Goal: Task Accomplishment & Management: Complete application form

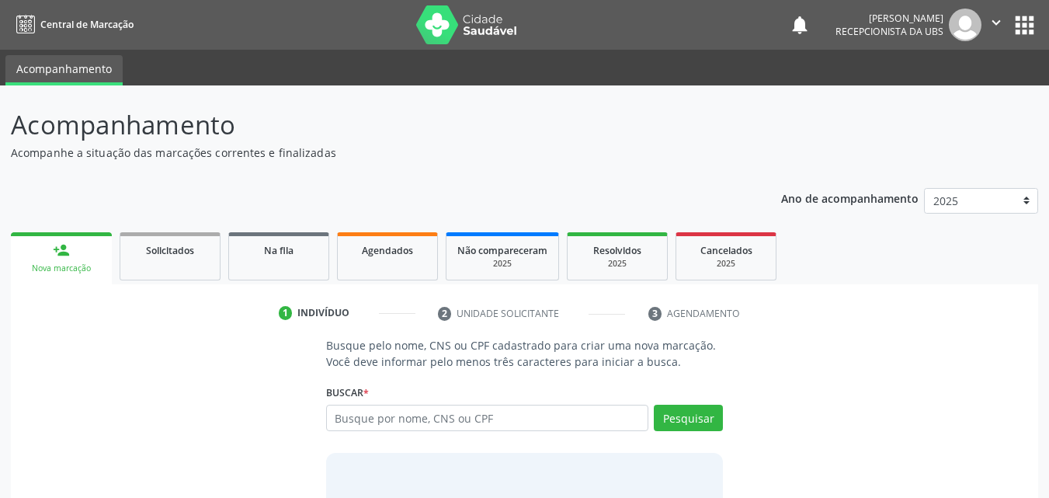
click at [337, 422] on input "text" at bounding box center [487, 417] width 323 height 26
type input "9006319472"
click at [704, 419] on button "Pesquisar" at bounding box center [688, 417] width 69 height 26
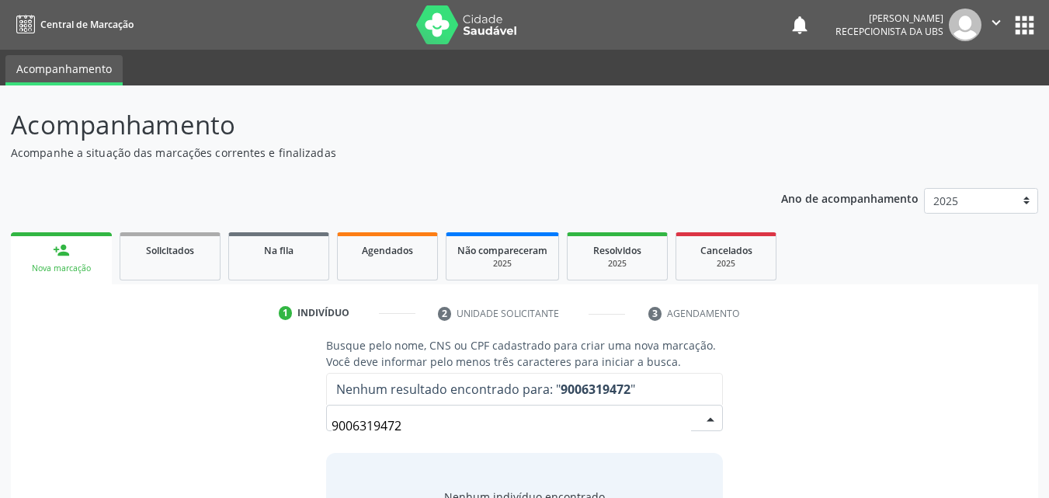
click at [481, 437] on input "9006319472" at bounding box center [511, 425] width 360 height 31
click at [479, 430] on input "9006319472" at bounding box center [511, 425] width 360 height 31
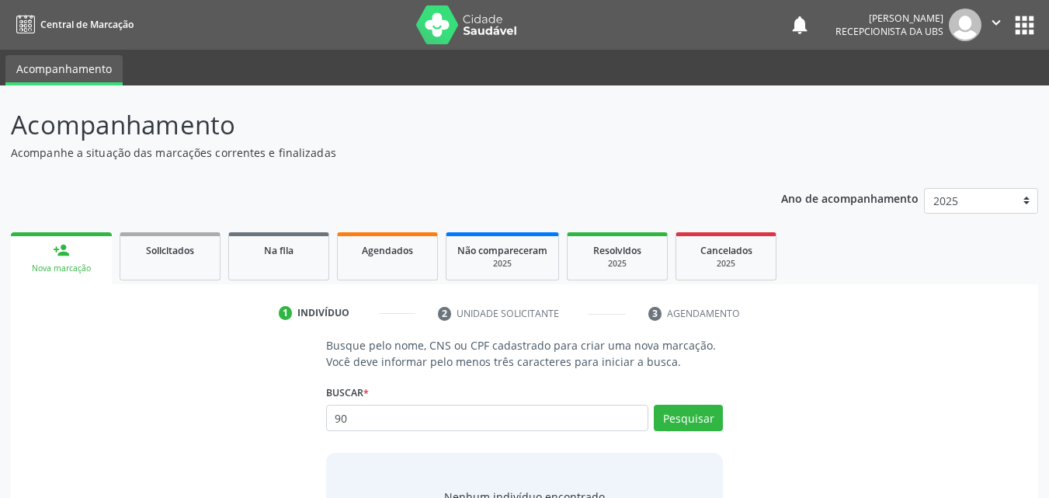
type input "9"
type input "2"
type input "9"
click at [693, 427] on button "Pesquisar" at bounding box center [688, 417] width 69 height 26
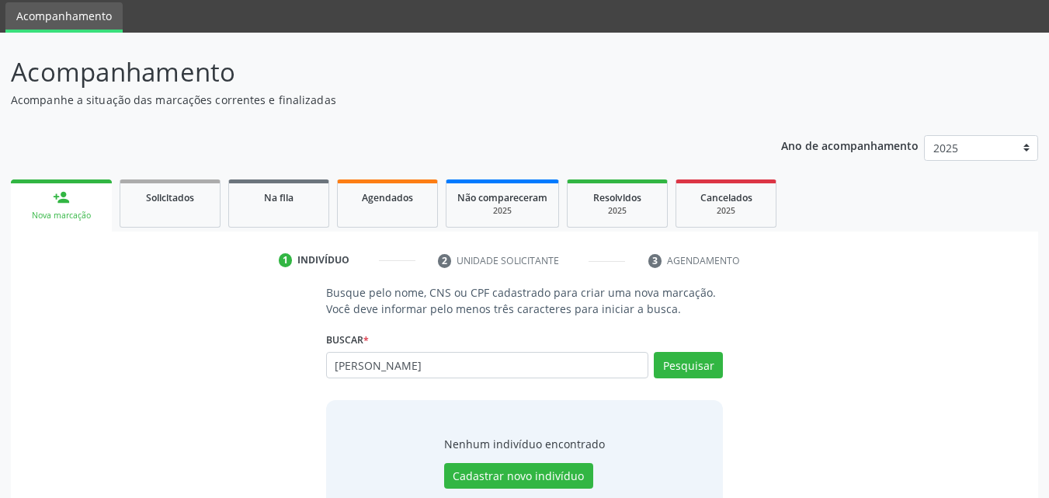
scroll to position [78, 0]
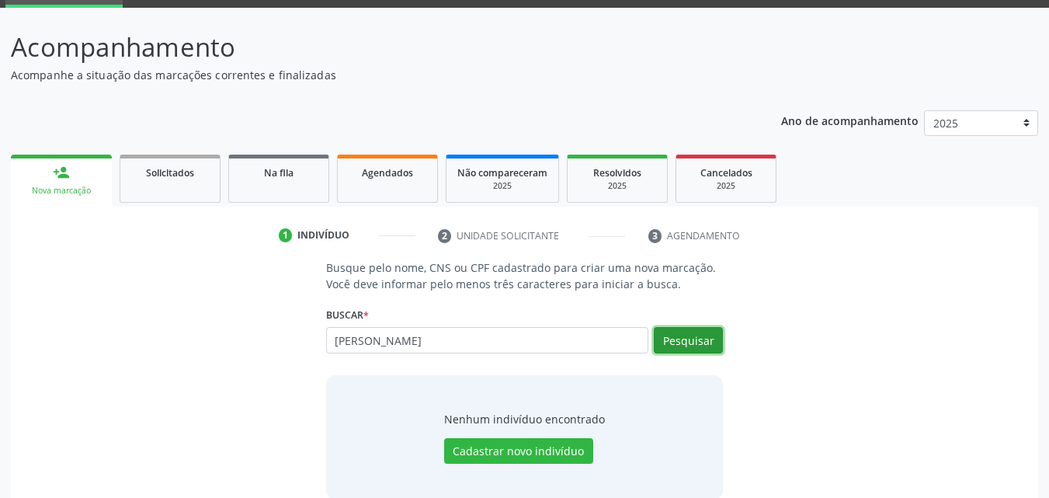
click at [679, 327] on button "Pesquisar" at bounding box center [688, 340] width 69 height 26
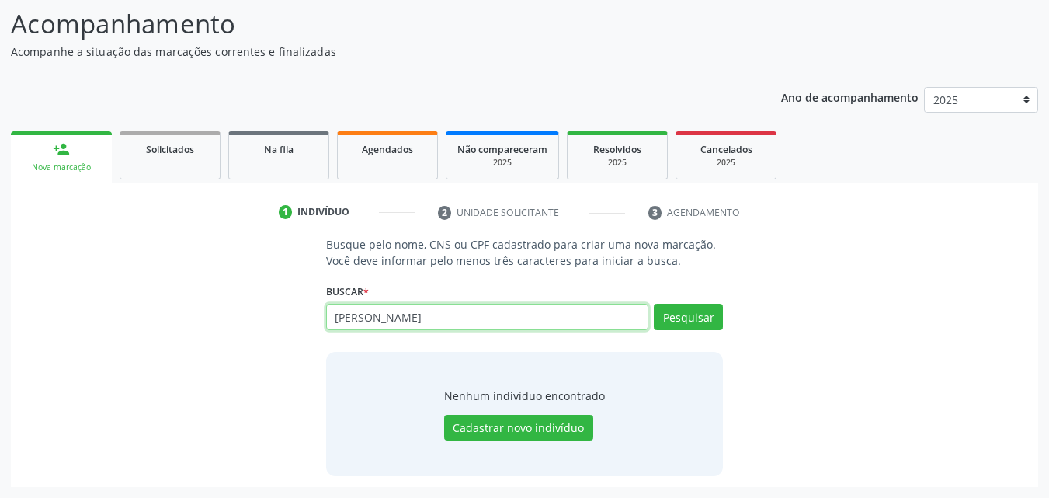
click at [519, 318] on input "[PERSON_NAME]" at bounding box center [487, 317] width 323 height 26
type input "m"
type input "90063139472"
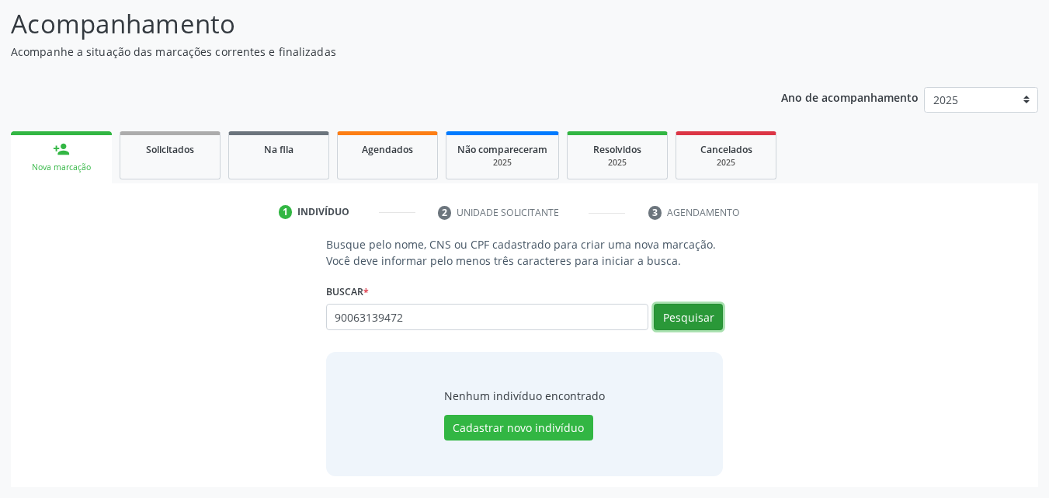
click at [688, 318] on button "Pesquisar" at bounding box center [688, 317] width 69 height 26
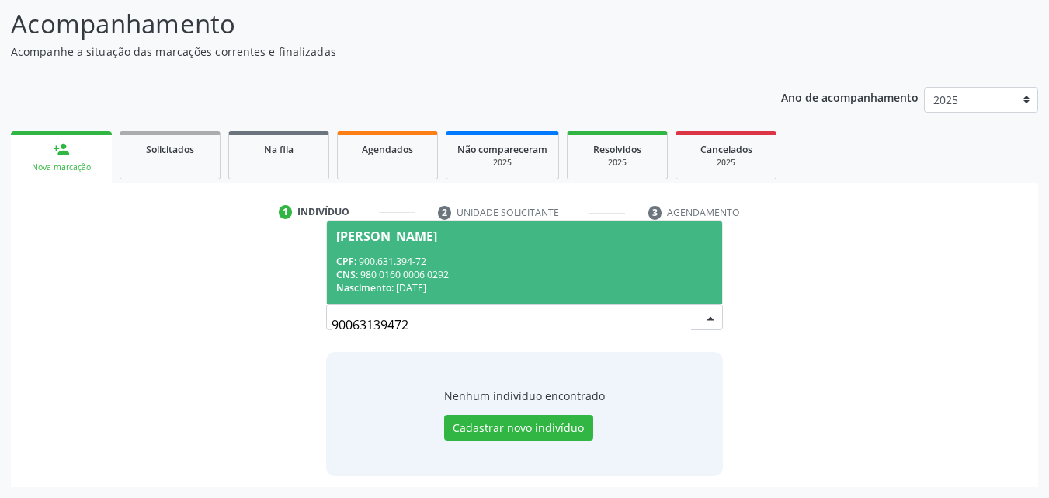
click at [425, 266] on div "CPF: 900.631.394-72" at bounding box center [524, 261] width 377 height 13
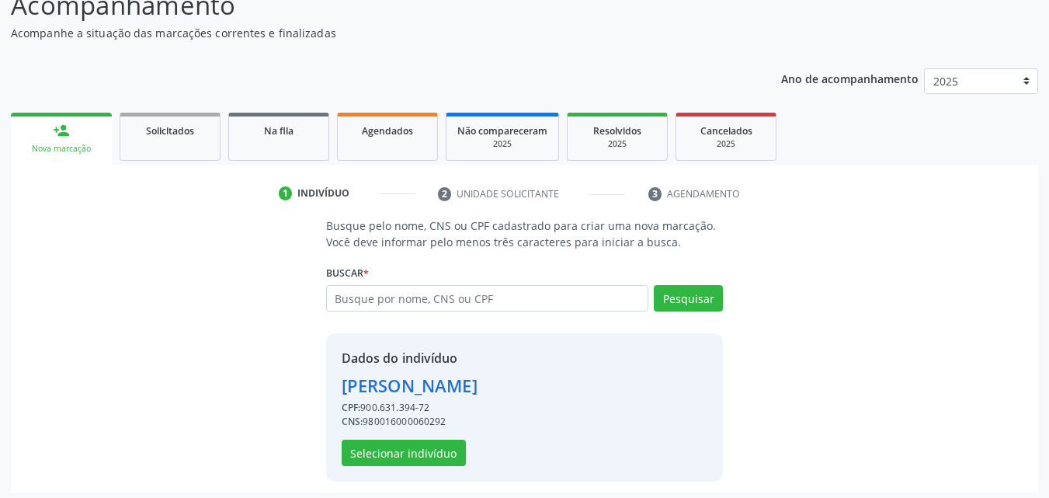
scroll to position [125, 0]
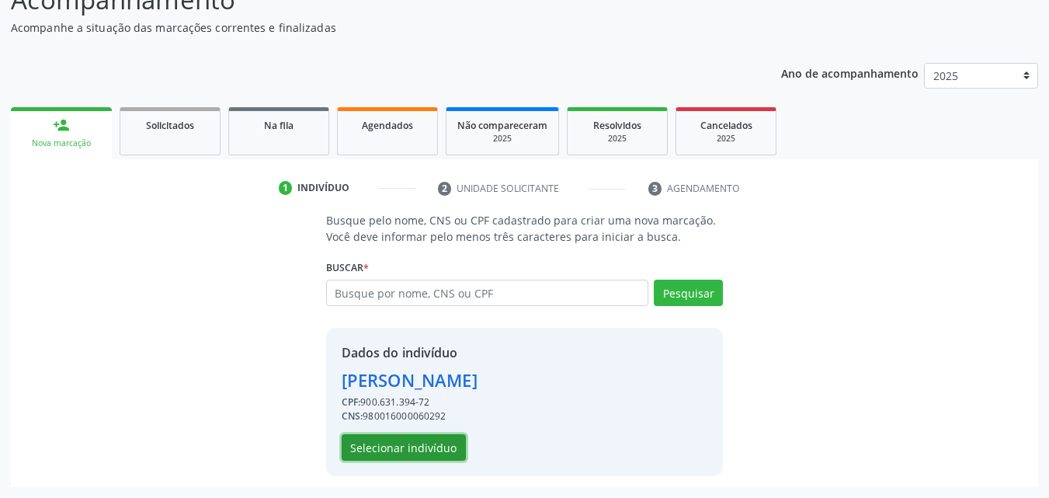
click at [398, 442] on button "Selecionar indivíduo" at bounding box center [404, 447] width 124 height 26
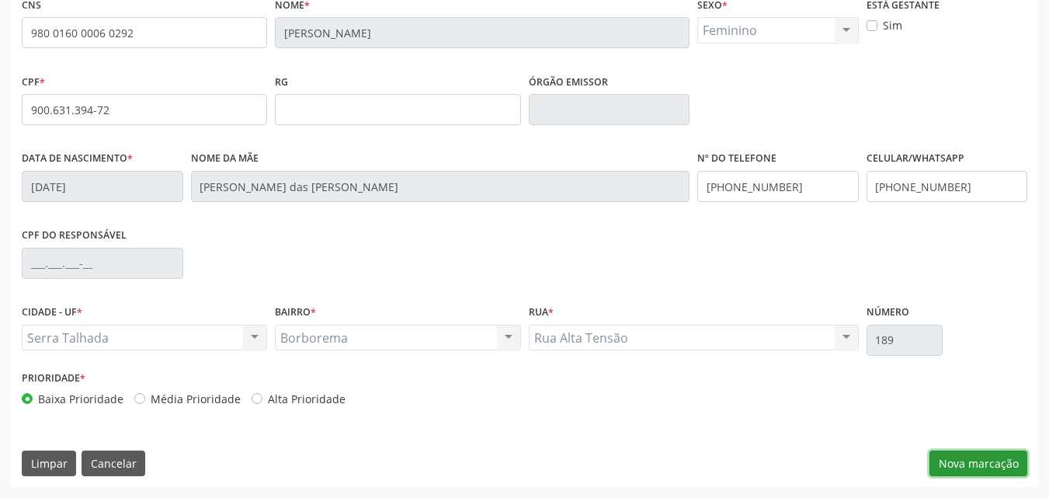
click at [953, 460] on button "Nova marcação" at bounding box center [978, 463] width 98 height 26
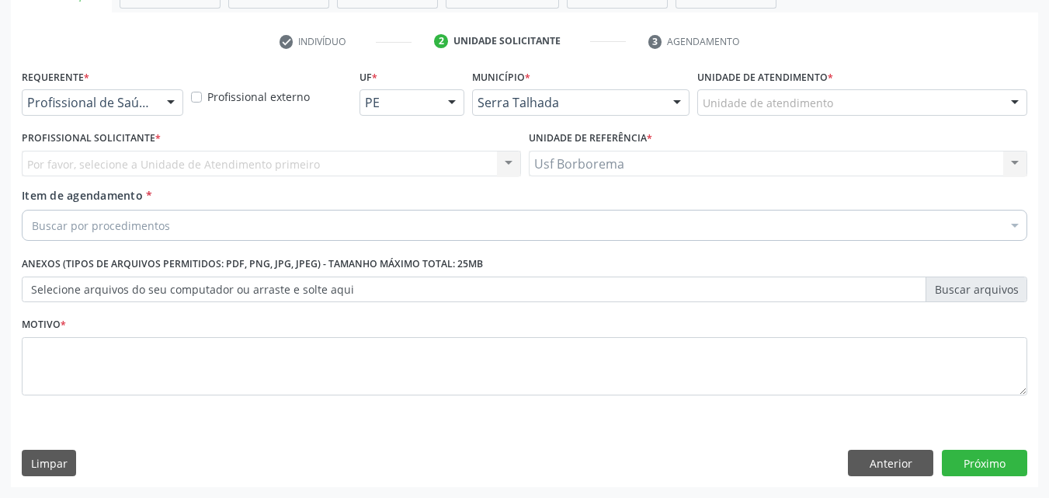
scroll to position [272, 0]
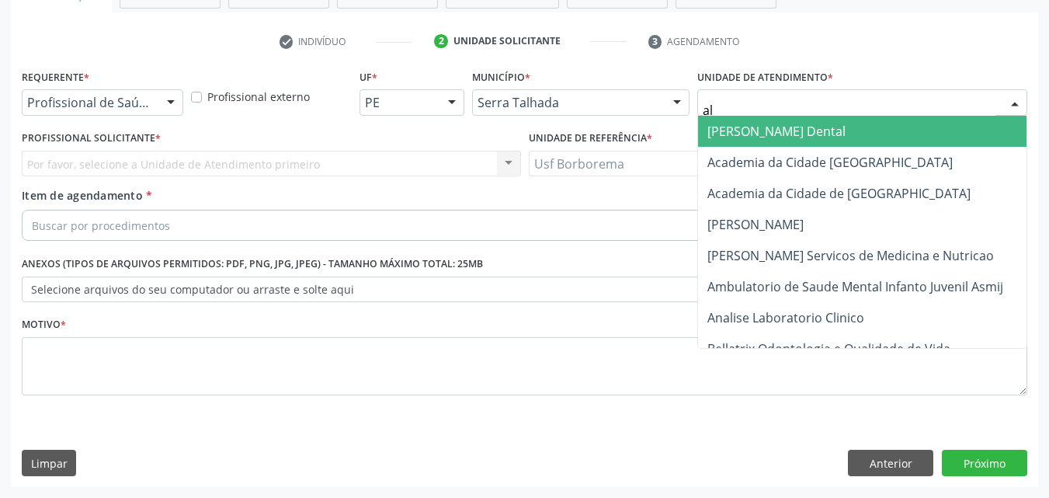
type input "alt"
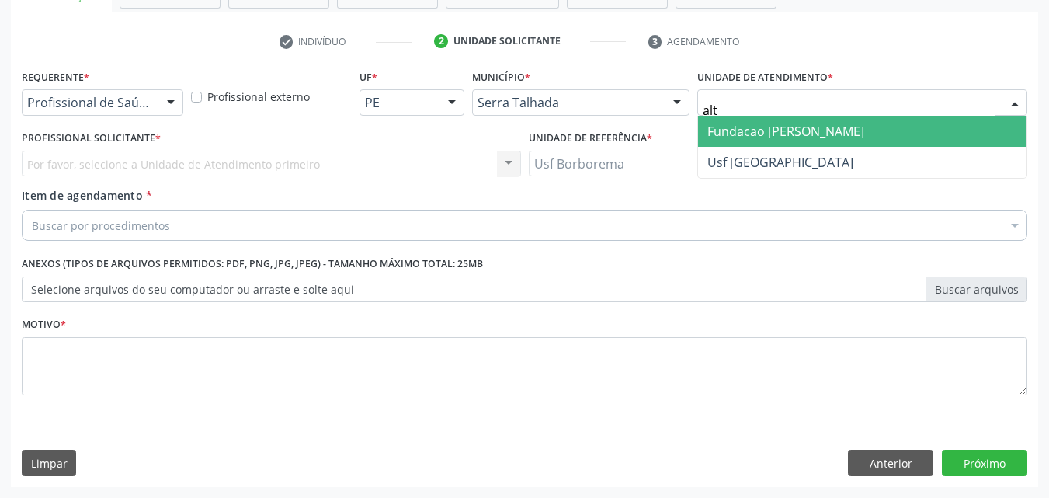
click at [777, 129] on span "Fundacao [PERSON_NAME]" at bounding box center [785, 131] width 157 height 17
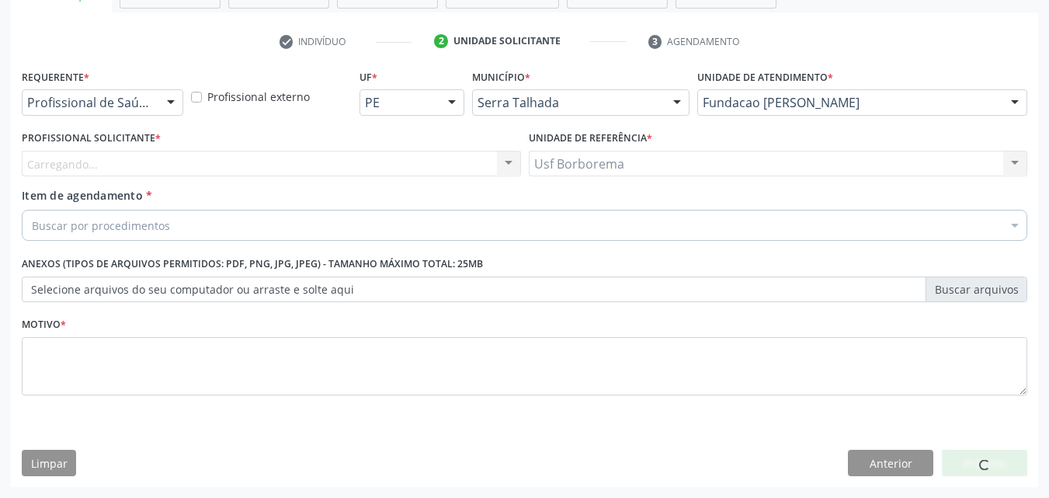
click at [264, 169] on div "Carregando... Nenhum resultado encontrado para: " " Não há nenhuma opção para s…" at bounding box center [271, 164] width 499 height 26
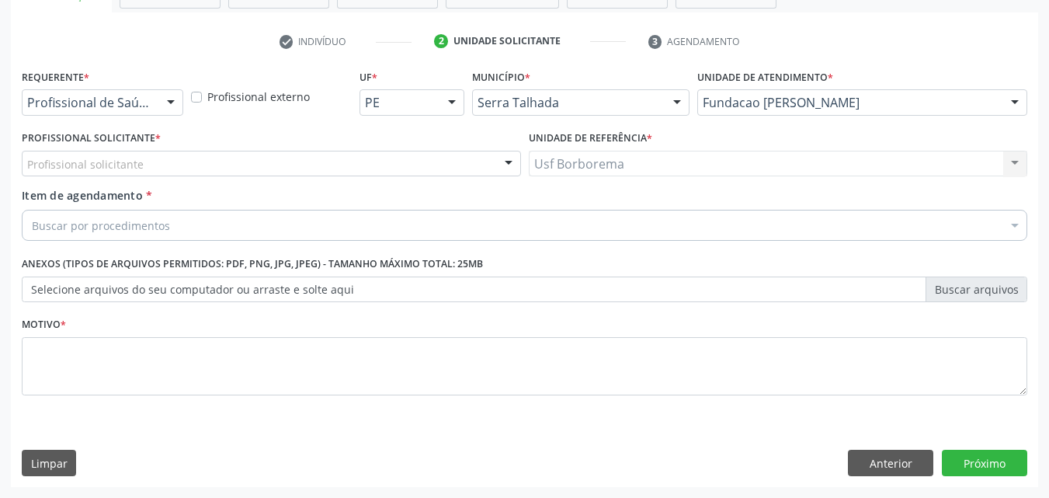
click at [265, 169] on div "Profissional solicitante" at bounding box center [271, 164] width 499 height 26
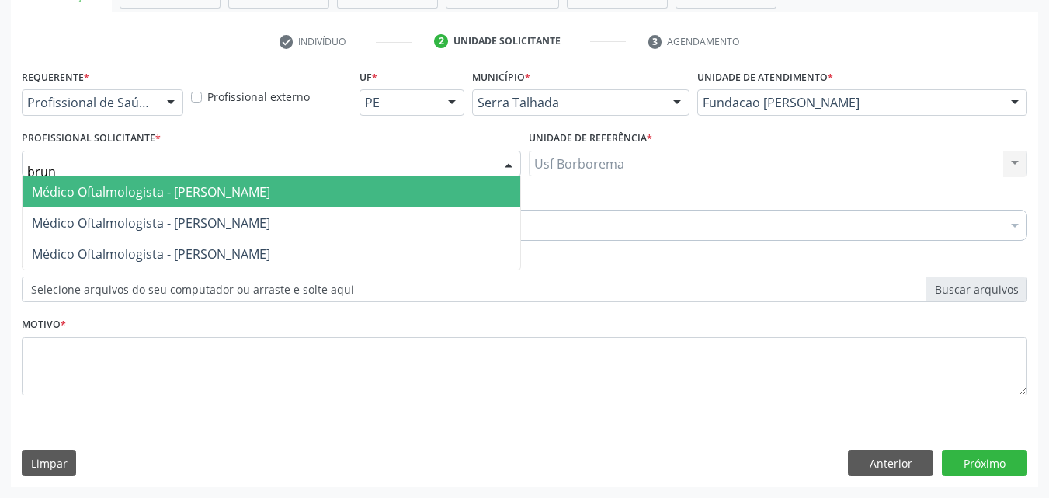
type input "bruna"
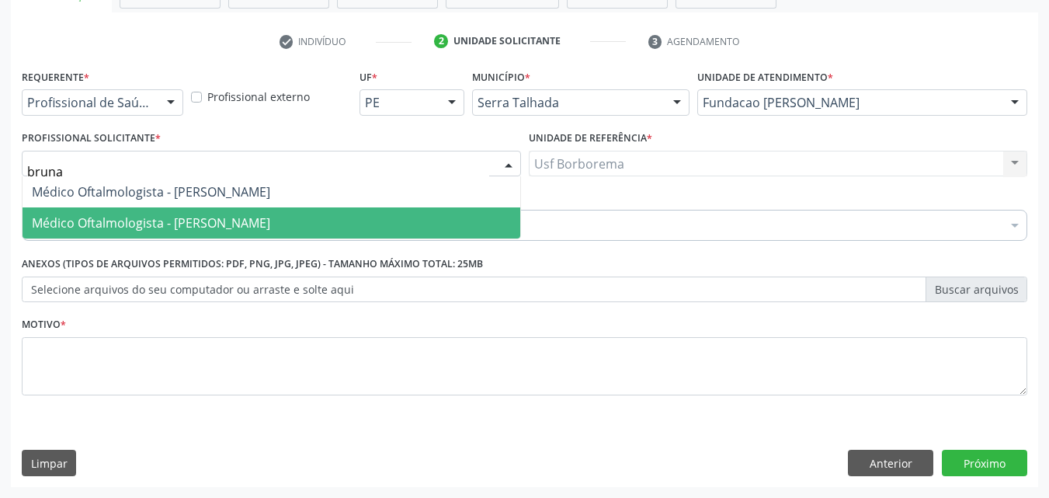
click at [270, 223] on span "Médico Oftalmologista - [PERSON_NAME]" at bounding box center [151, 222] width 238 height 17
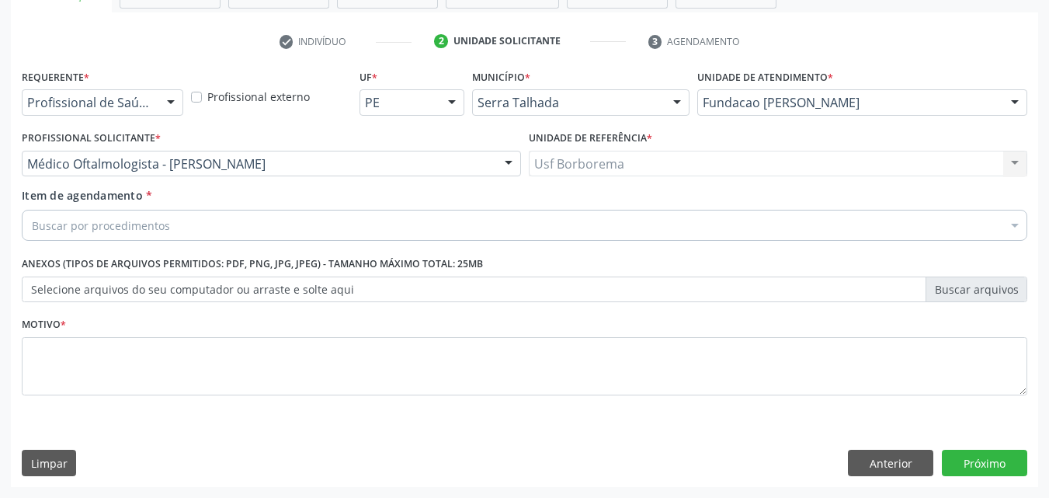
click at [222, 220] on div "Buscar por procedimentos" at bounding box center [524, 225] width 1005 height 31
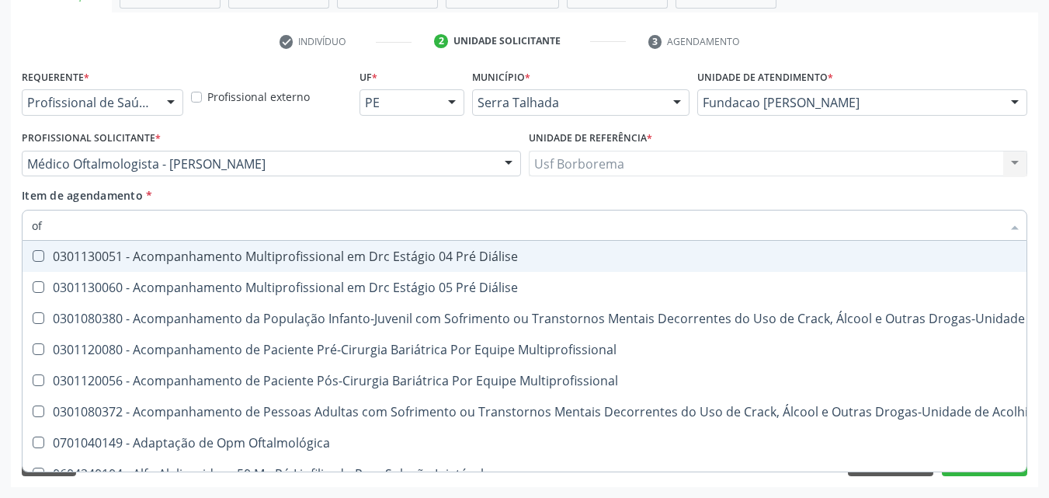
type input "o"
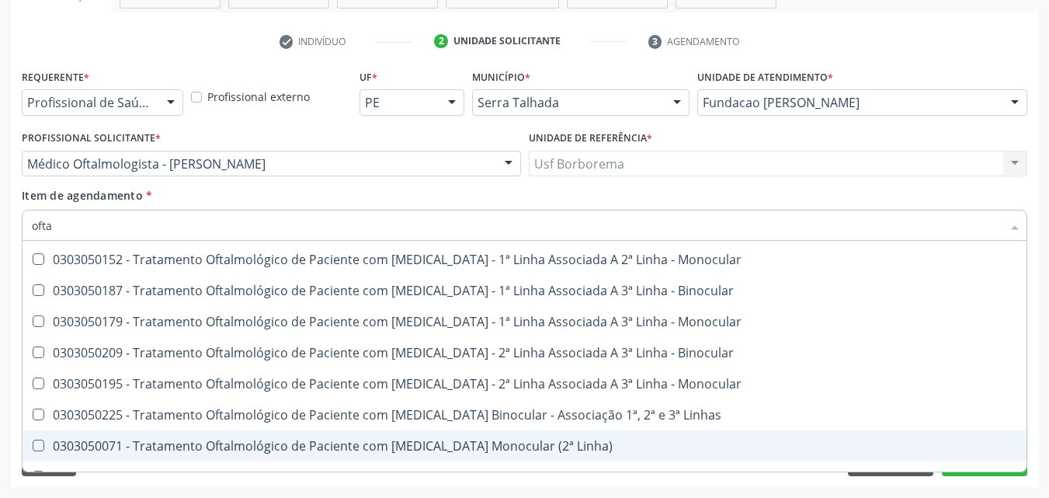
scroll to position [670, 0]
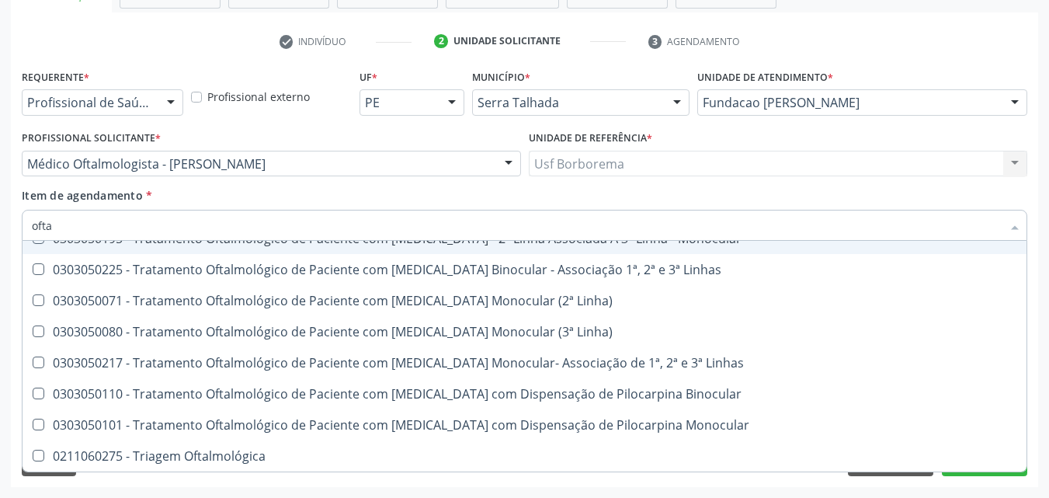
click at [209, 222] on input "ofta" at bounding box center [517, 225] width 970 height 31
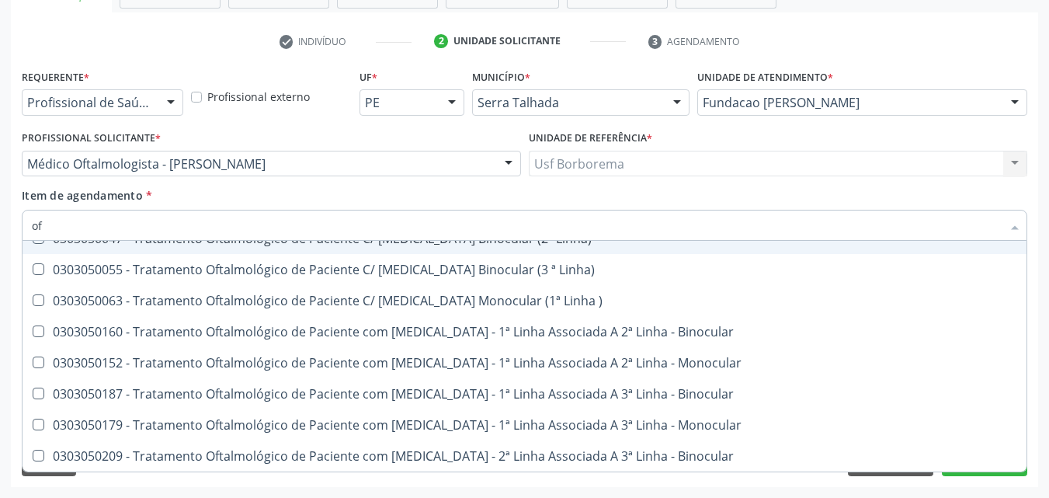
type input "o"
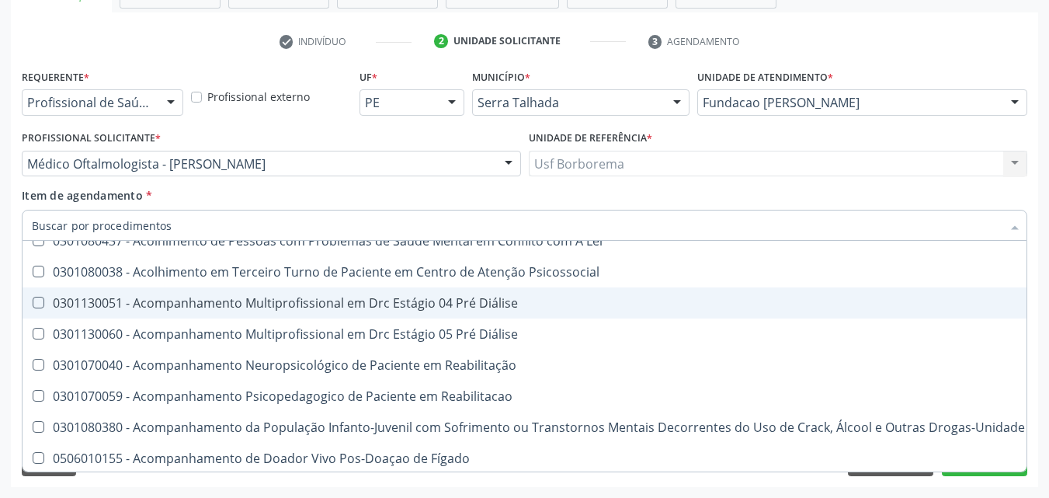
scroll to position [734, 0]
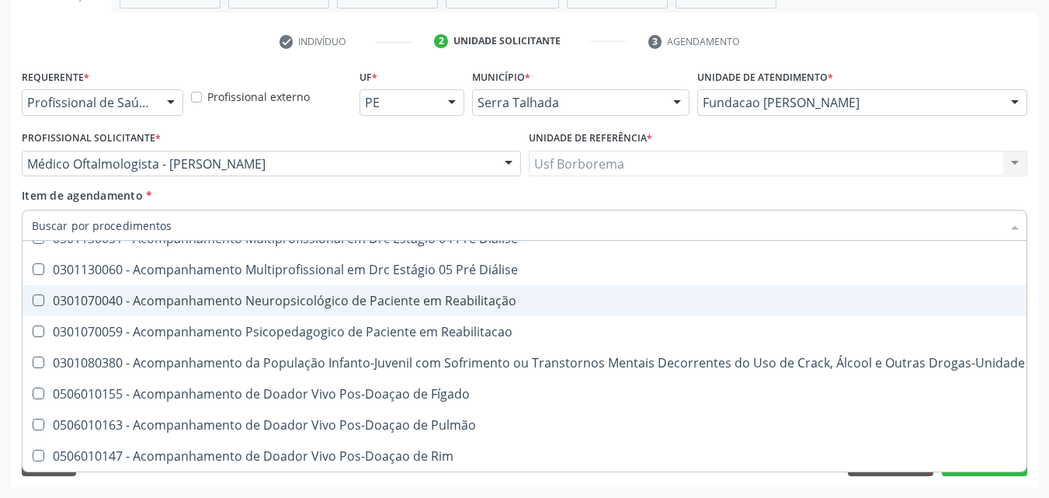
click at [243, 198] on div "Item de agendamento * Selecionar todos 0304070076 - .Quimioterapia de Leucemia …" at bounding box center [524, 211] width 1005 height 49
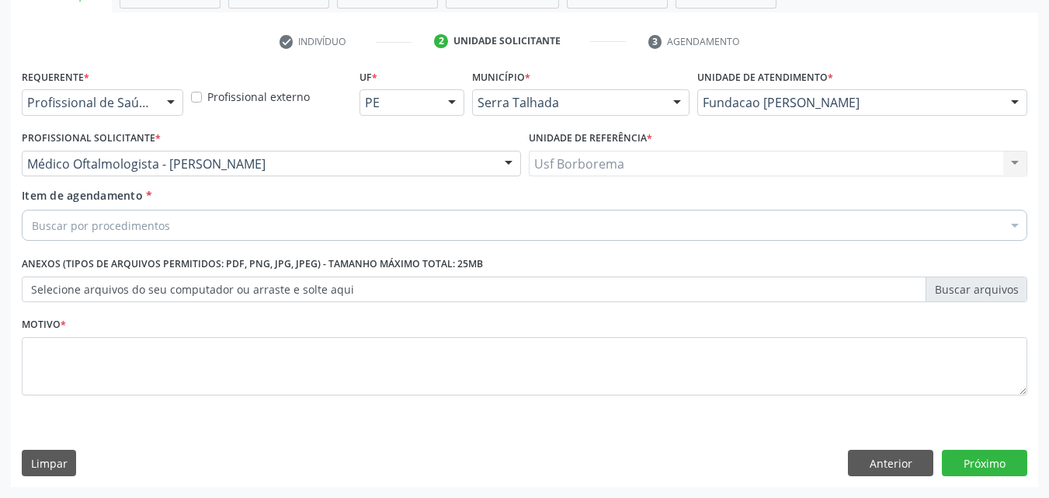
scroll to position [0, 0]
click at [234, 228] on div "Buscar por procedimentos" at bounding box center [524, 225] width 1005 height 31
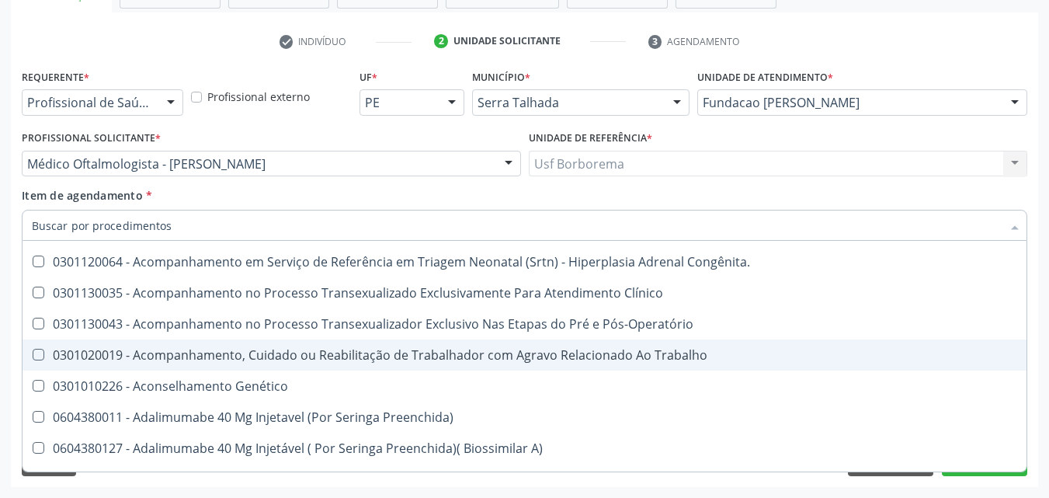
scroll to position [2174, 0]
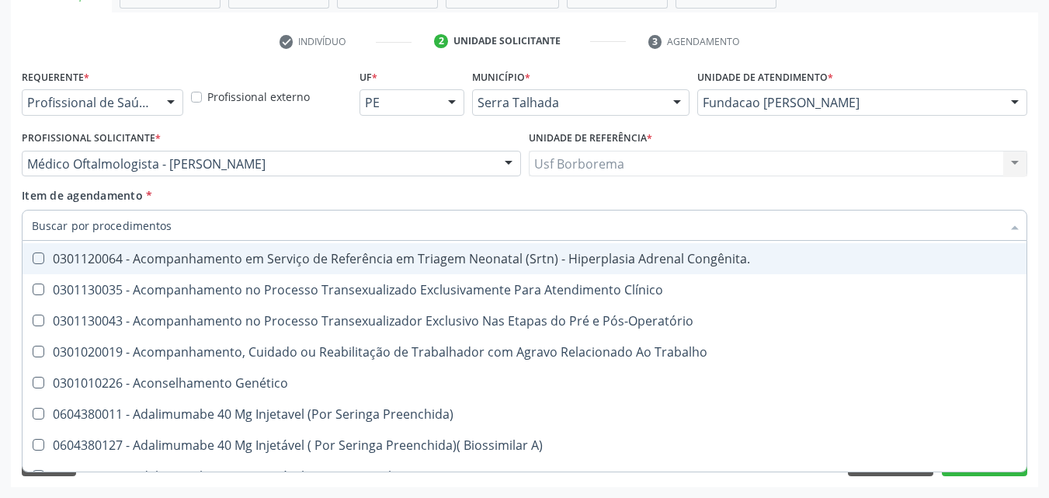
click at [173, 233] on input "Item de agendamento *" at bounding box center [517, 225] width 970 height 31
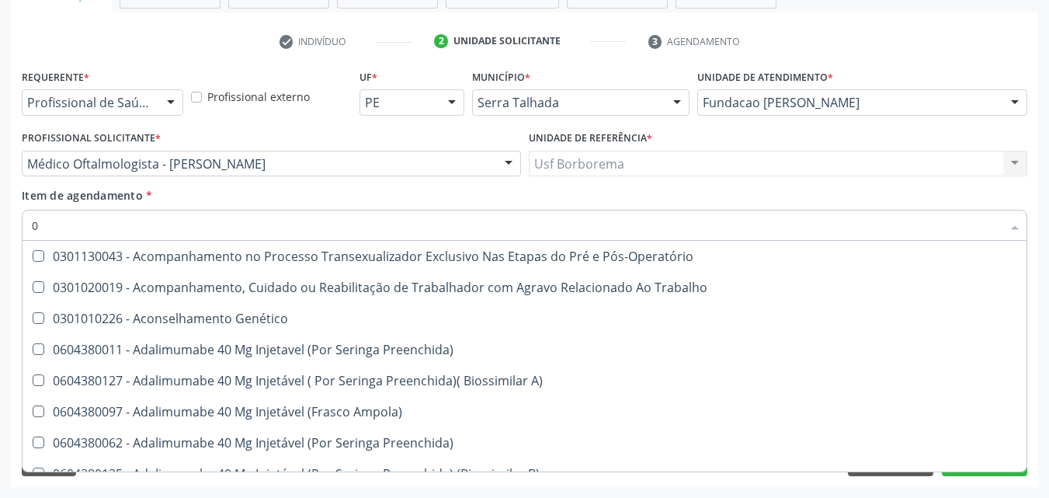
scroll to position [2109, 0]
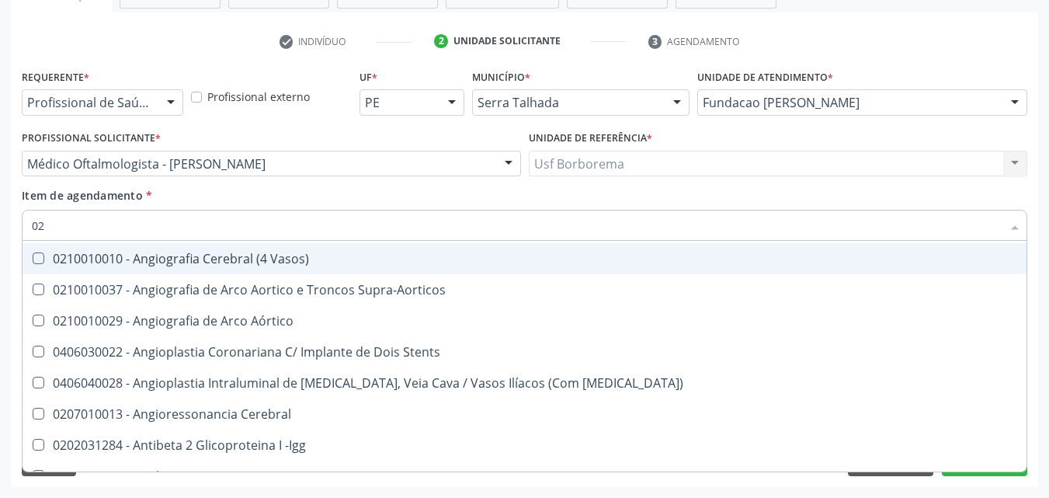
type input "0"
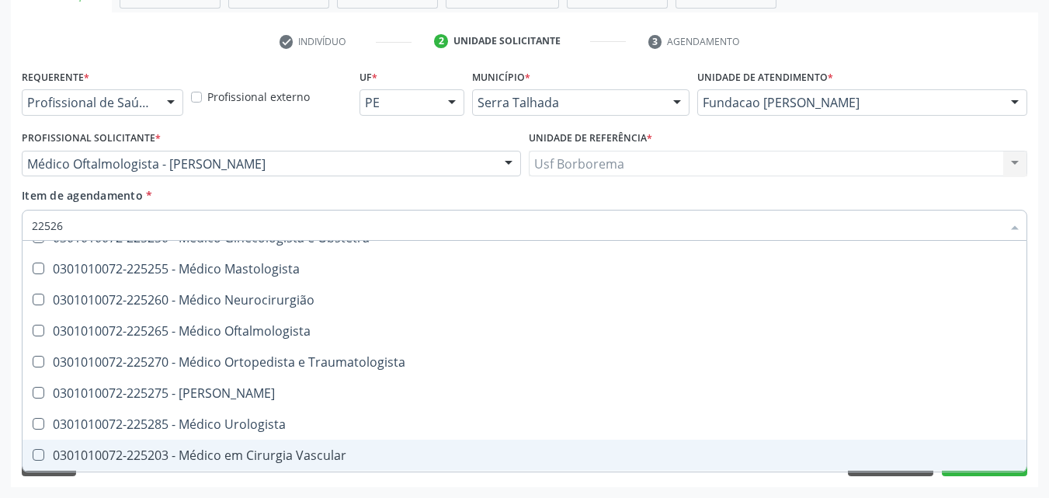
scroll to position [0, 0]
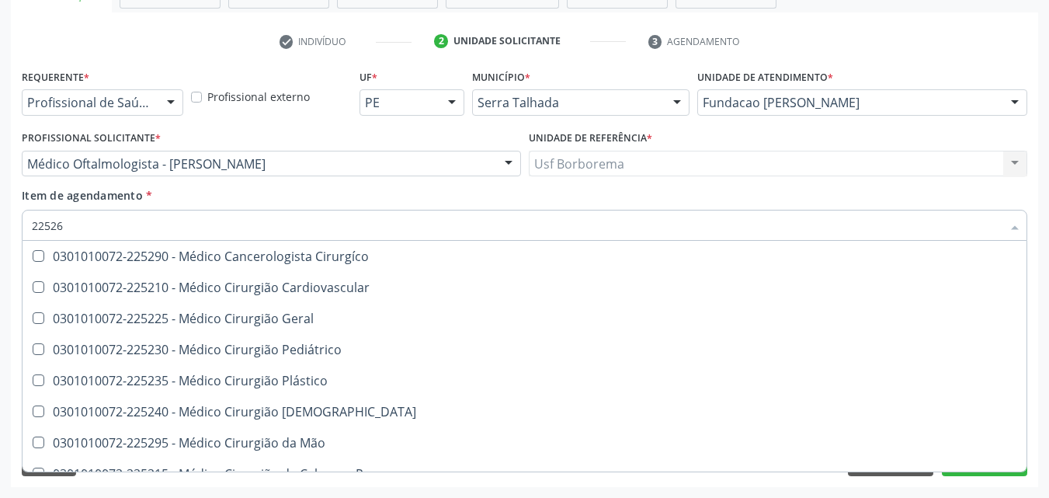
type input "225265"
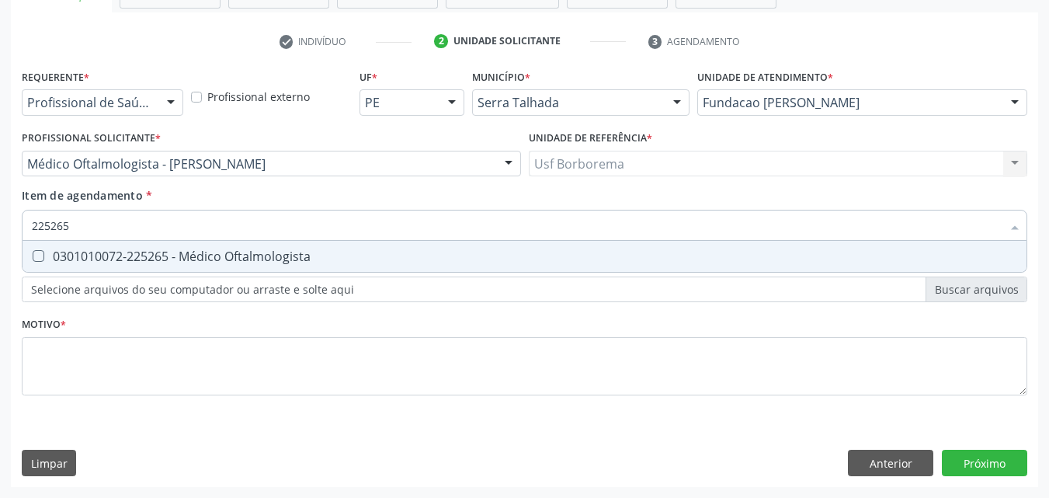
drag, startPoint x: 193, startPoint y: 250, endPoint x: 180, endPoint y: 330, distance: 80.9
click at [193, 251] on div "0301010072-225265 - Médico Oftalmologista" at bounding box center [524, 256] width 985 height 12
checkbox Oftalmologista "true"
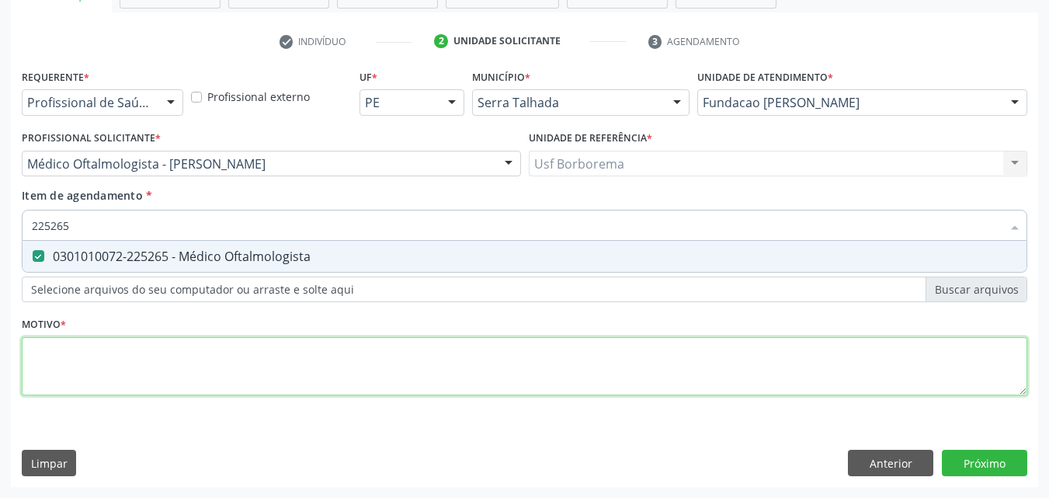
click at [170, 387] on div "Requerente * Profissional de Saúde Profissional de Saúde Paciente Nenhum result…" at bounding box center [524, 241] width 1005 height 352
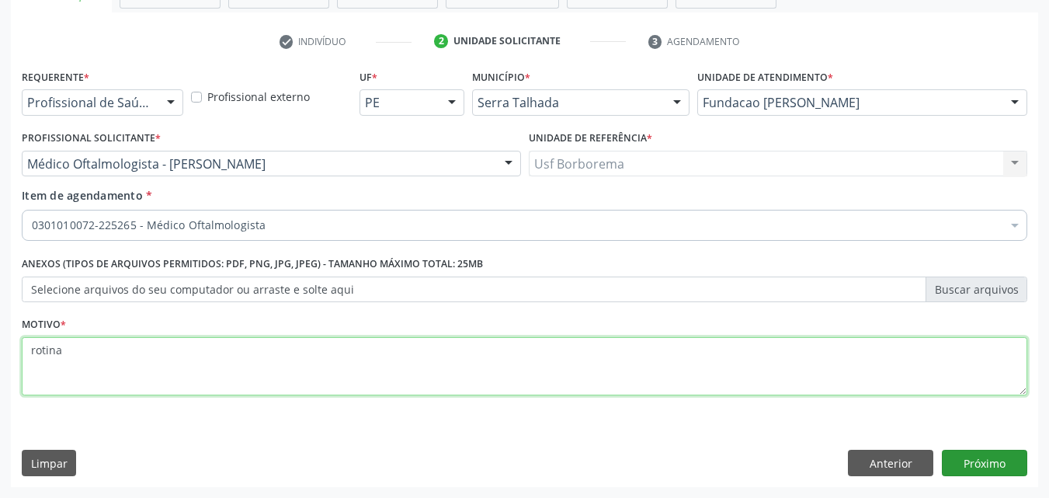
type textarea "rotina"
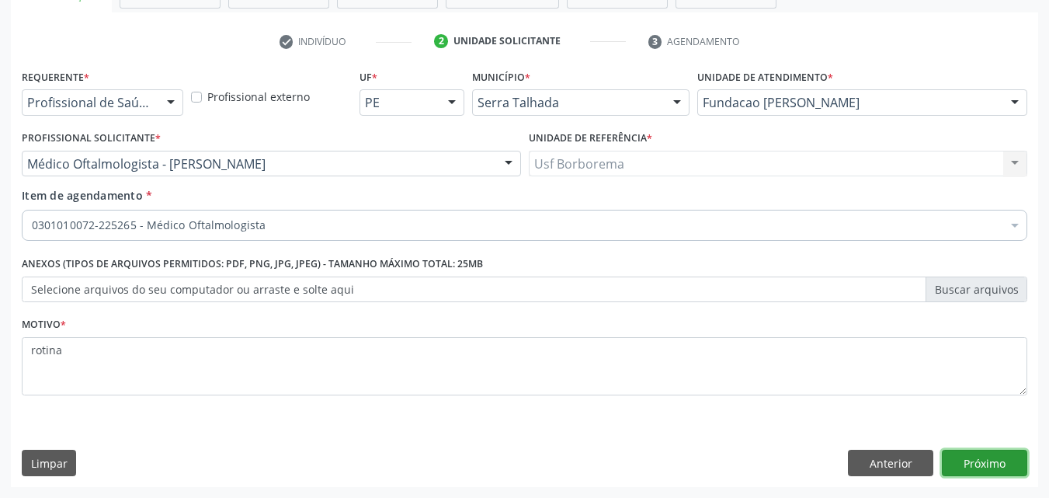
click at [954, 463] on button "Próximo" at bounding box center [984, 463] width 85 height 26
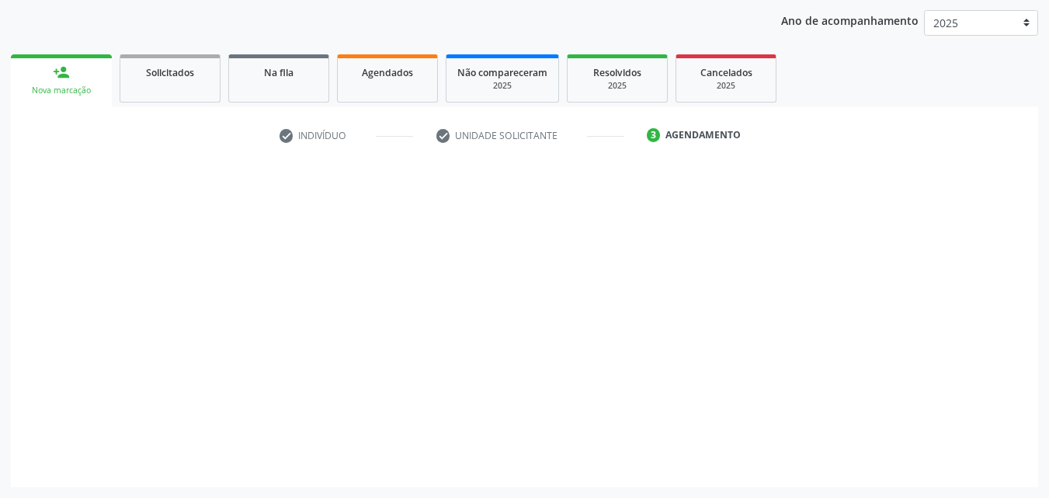
scroll to position [178, 0]
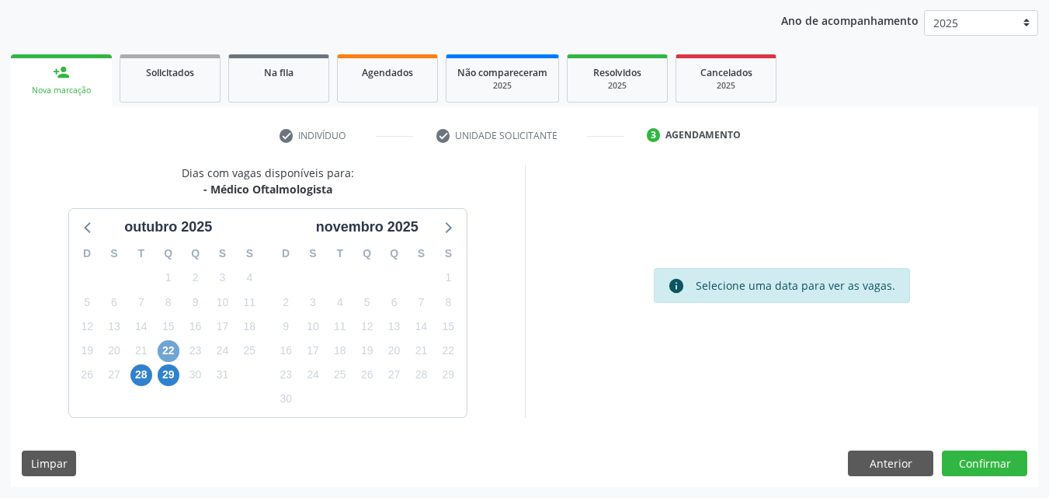
click at [165, 346] on span "22" at bounding box center [169, 351] width 22 height 22
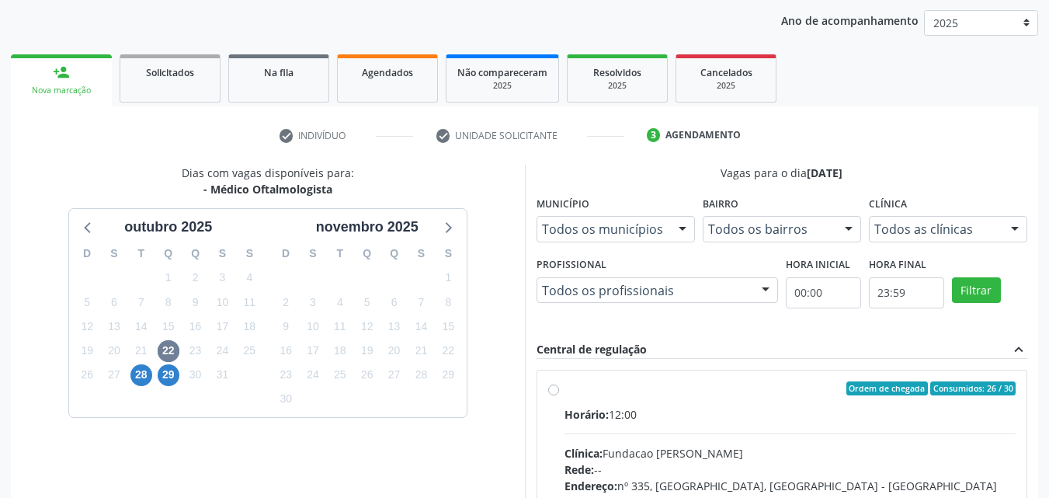
click at [887, 219] on div "Todos as clínicas" at bounding box center [948, 229] width 158 height 26
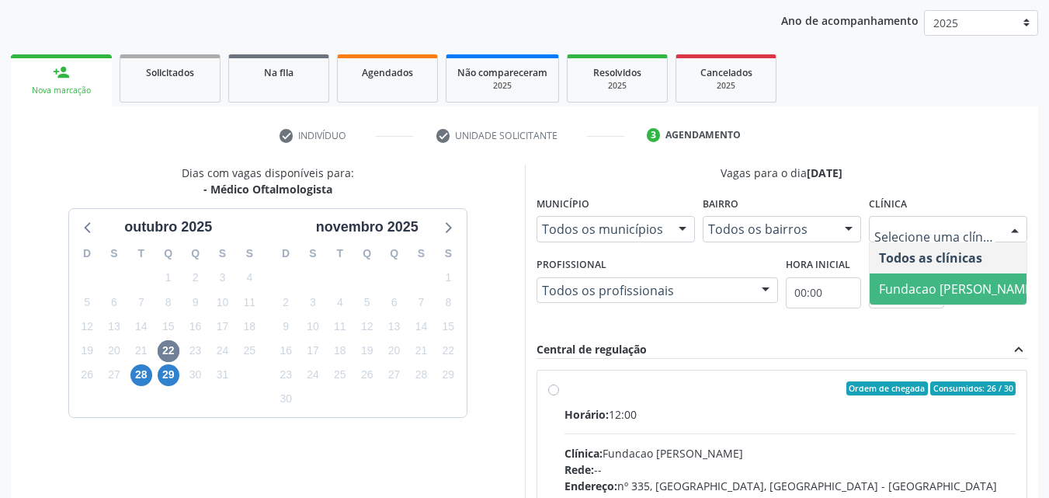
click at [894, 289] on span "Fundacao [PERSON_NAME]" at bounding box center [957, 288] width 157 height 17
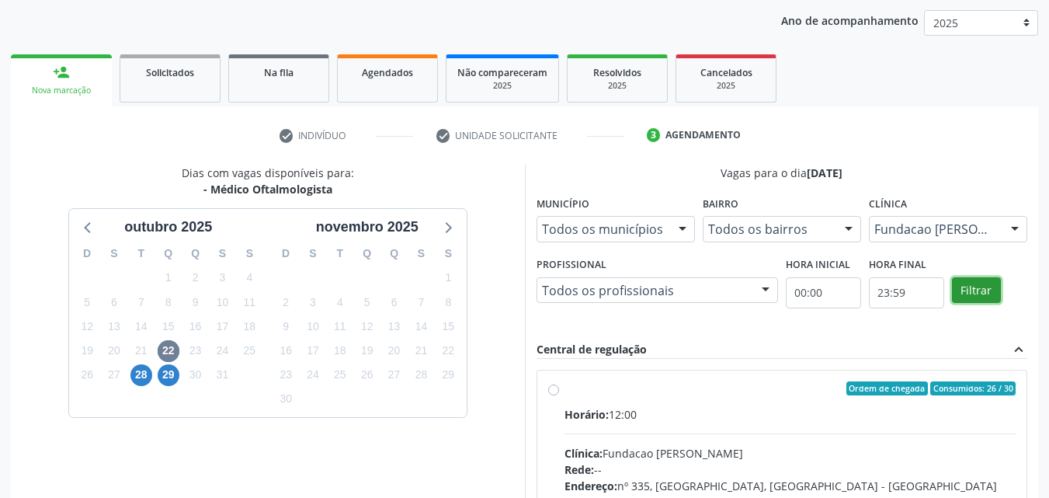
click at [965, 286] on button "Filtrar" at bounding box center [976, 290] width 49 height 26
click at [564, 386] on label "Ordem de chegada Consumidos: 26 / 30 Horário: 12:00 Clínica: Fundacao [PERSON_N…" at bounding box center [790, 500] width 452 height 238
click at [553, 386] on input "Ordem de chegada Consumidos: 26 / 30 Horário: 12:00 Clínica: Fundacao [PERSON_N…" at bounding box center [553, 388] width 11 height 14
radio input "true"
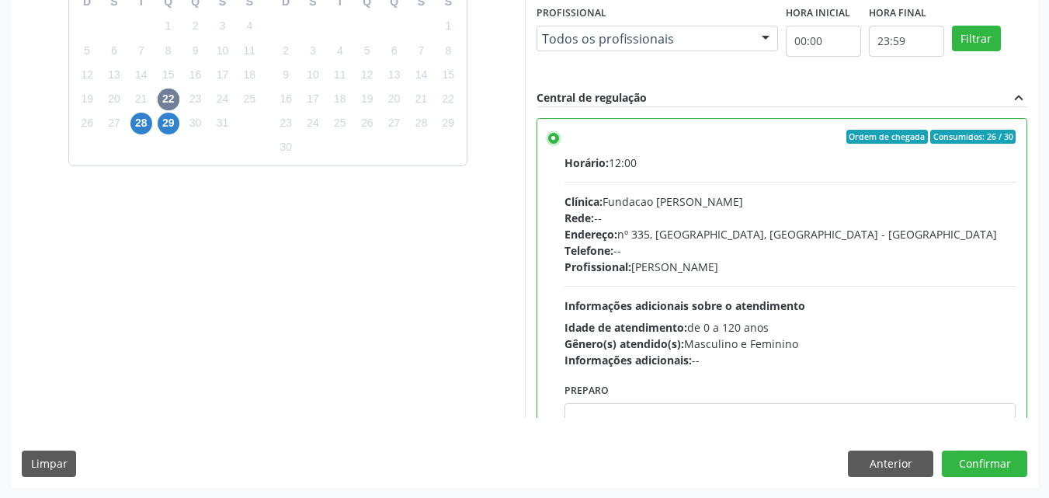
scroll to position [430, 0]
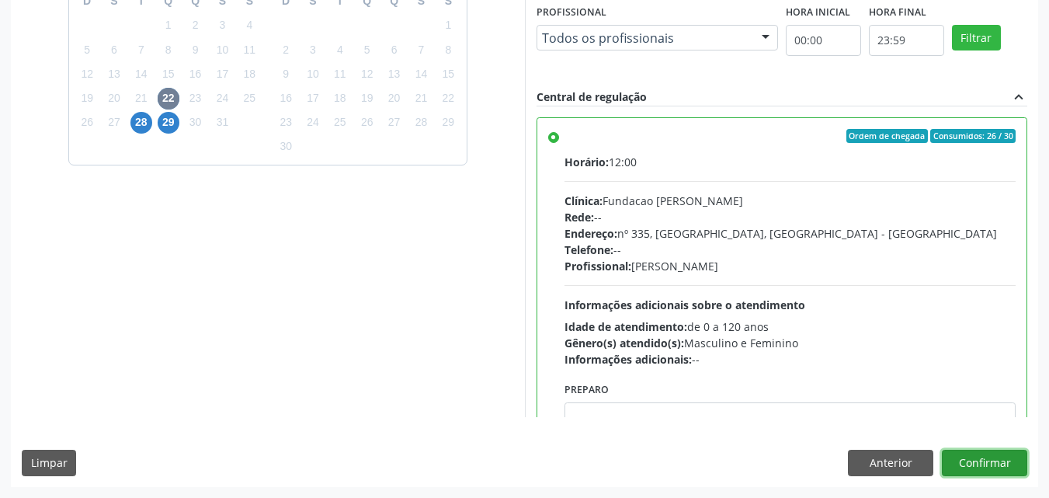
click at [969, 463] on button "Confirmar" at bounding box center [984, 463] width 85 height 26
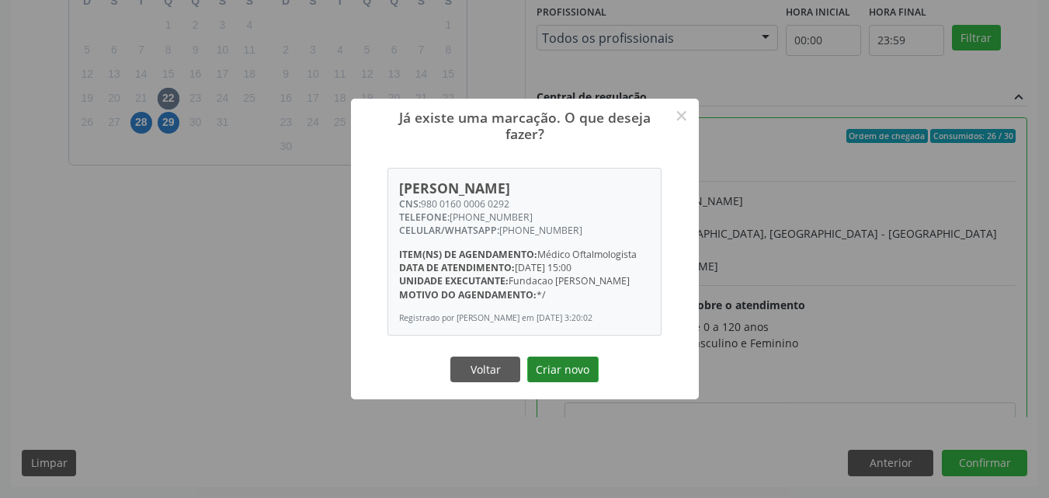
click at [550, 380] on button "Criar novo" at bounding box center [562, 369] width 71 height 26
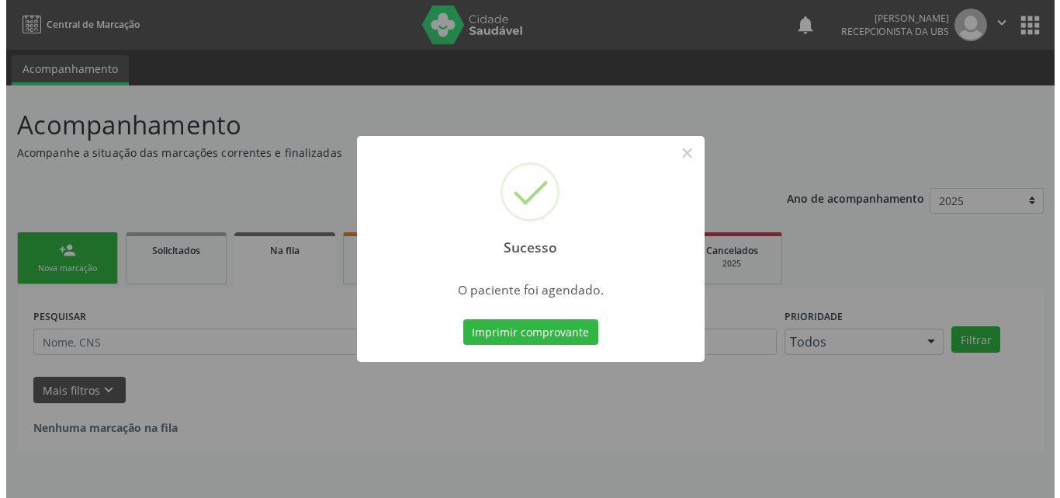
scroll to position [0, 0]
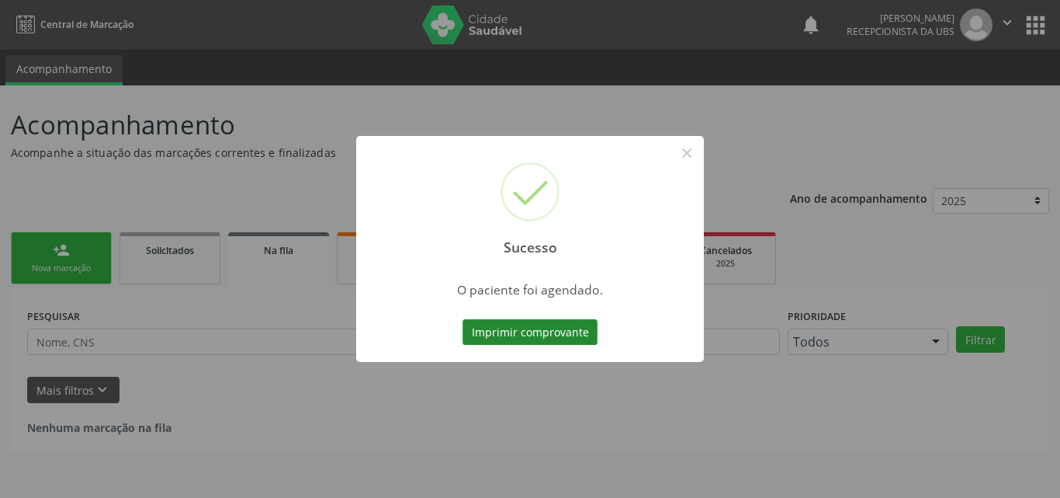
click at [518, 336] on button "Imprimir comprovante" at bounding box center [530, 332] width 135 height 26
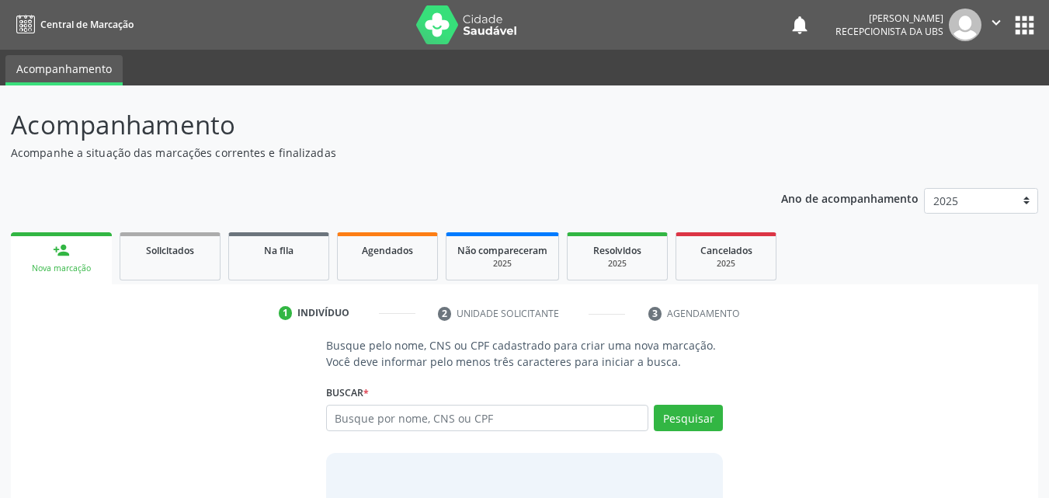
click at [402, 418] on input "text" at bounding box center [487, 417] width 323 height 26
click at [391, 415] on input "text" at bounding box center [487, 417] width 323 height 26
click at [389, 415] on input "text" at bounding box center [487, 417] width 323 height 26
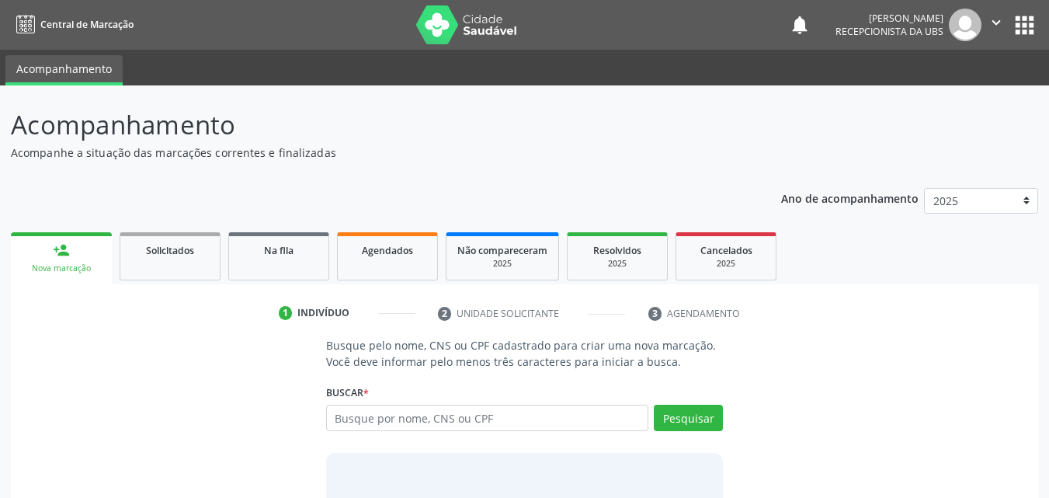
click at [405, 418] on input "text" at bounding box center [487, 417] width 323 height 26
click at [401, 425] on input "text" at bounding box center [487, 417] width 323 height 26
click at [373, 429] on input "text" at bounding box center [487, 417] width 323 height 26
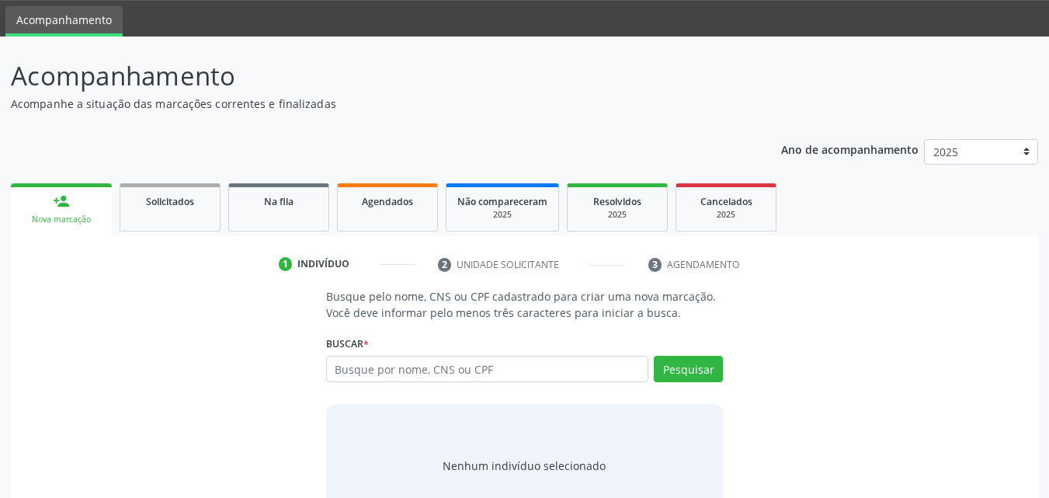
scroll to position [101, 0]
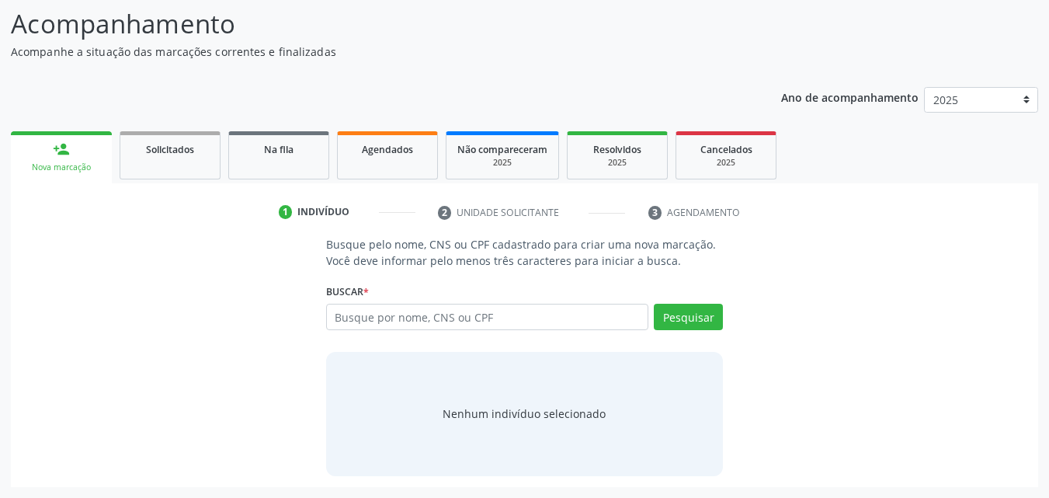
click at [415, 324] on input "text" at bounding box center [487, 317] width 323 height 26
type input "17345003442"
click at [703, 318] on button "Pesquisar" at bounding box center [688, 317] width 69 height 26
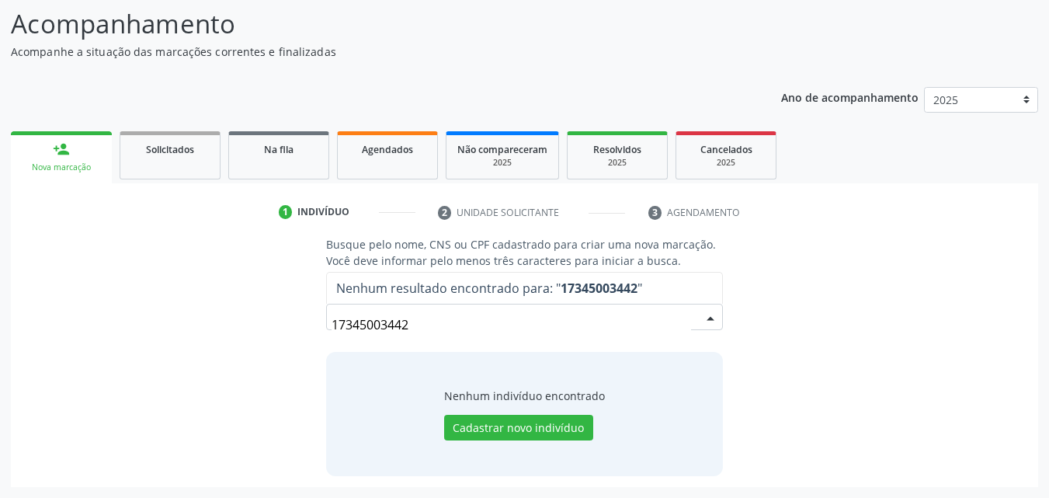
click at [627, 321] on input "17345003442" at bounding box center [511, 324] width 360 height 31
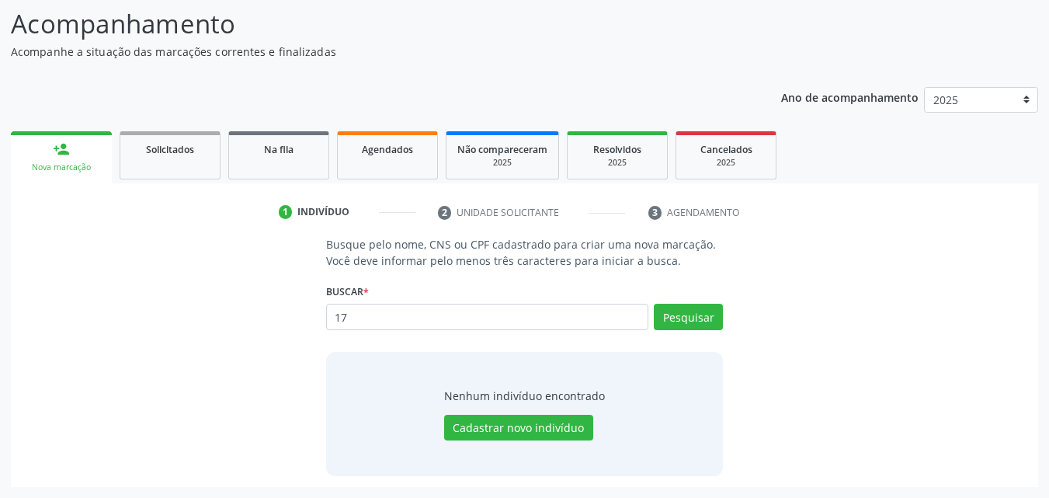
type input "1"
type input "yasmin de souza"
click at [700, 314] on button "Pesquisar" at bounding box center [688, 317] width 69 height 26
type input "yasmin de souza"
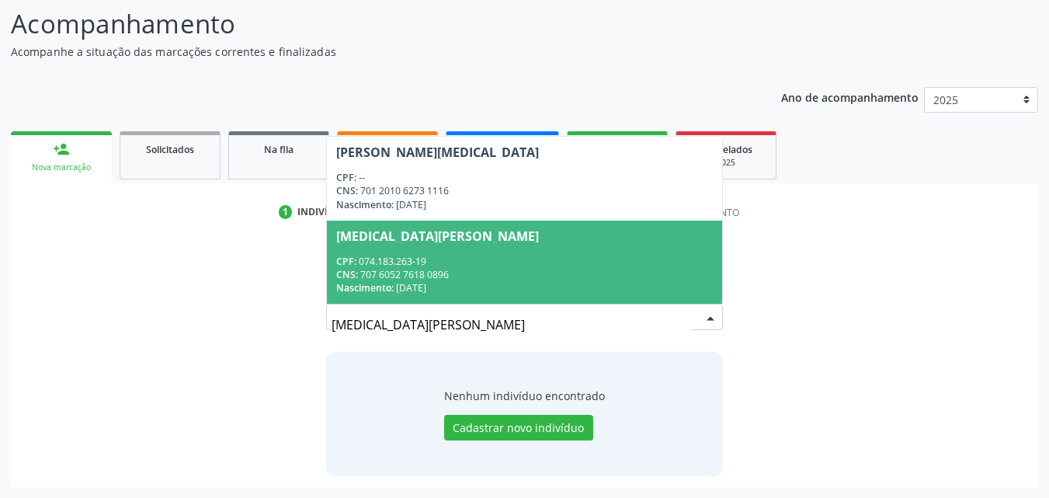
click at [536, 340] on input "yasmin de souza" at bounding box center [511, 324] width 360 height 31
click at [536, 331] on input "yasmin de souza" at bounding box center [511, 324] width 360 height 31
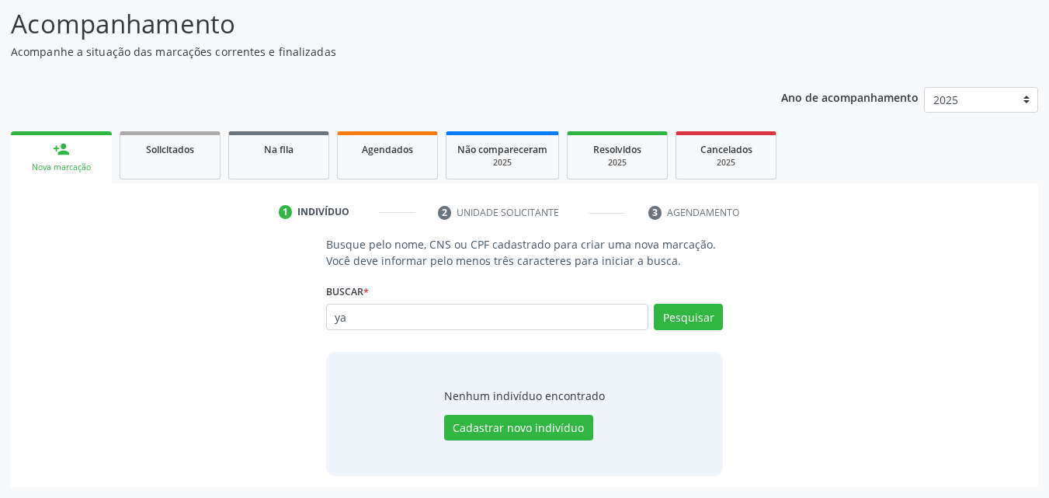
type input "y"
type input "17345003442"
click at [680, 318] on button "Pesquisar" at bounding box center [688, 317] width 69 height 26
type input "17345003442"
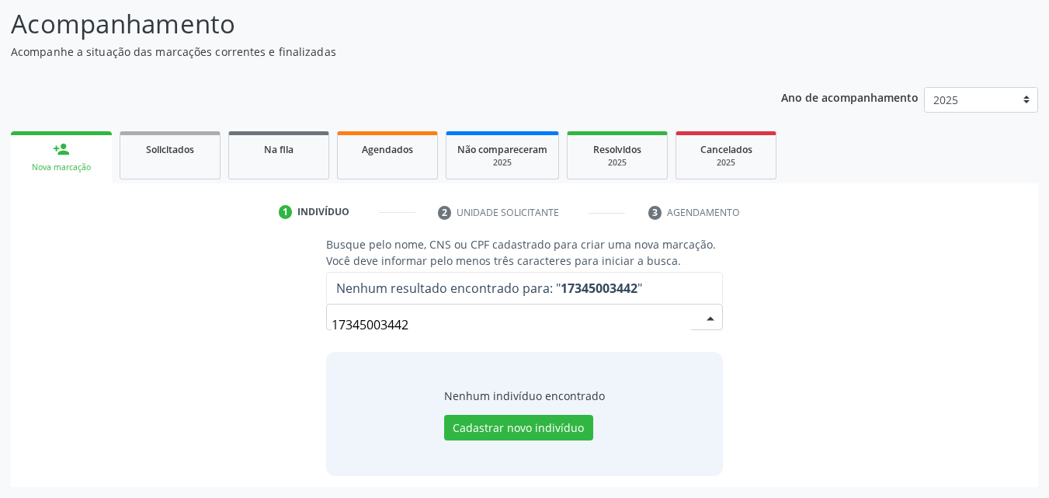
click at [522, 322] on input "17345003442" at bounding box center [511, 324] width 360 height 31
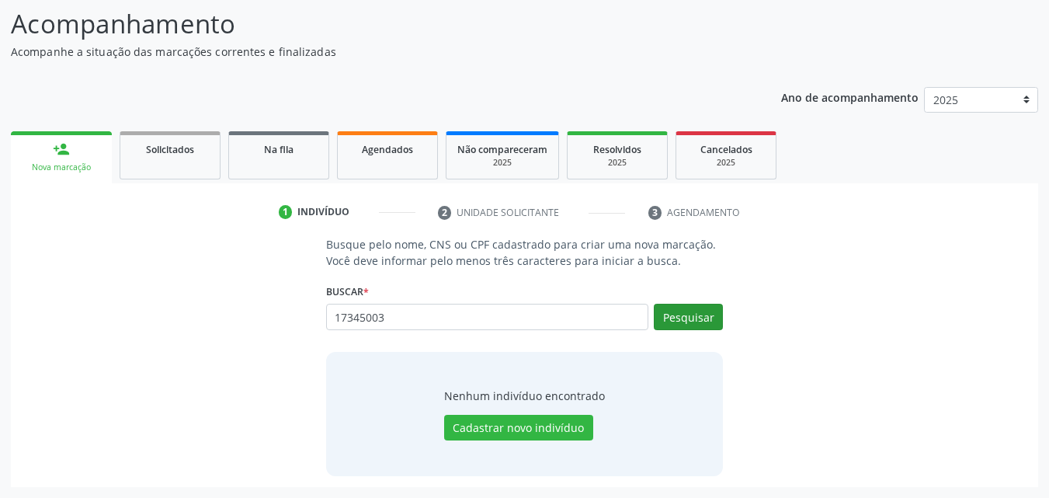
type input "17345003"
click at [662, 314] on button "Pesquisar" at bounding box center [688, 317] width 69 height 26
click at [553, 324] on input "17345003" at bounding box center [487, 317] width 323 height 26
type input "1"
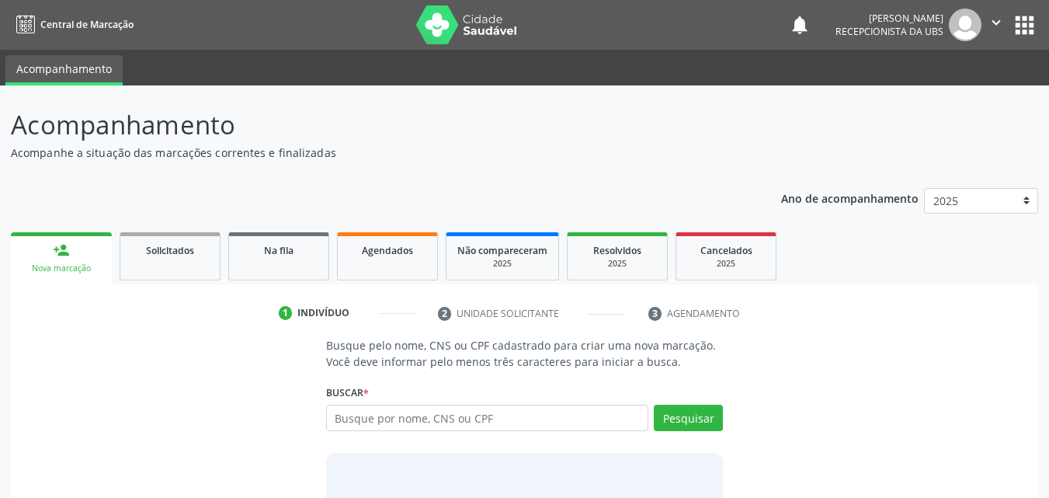
click at [467, 419] on input "text" at bounding box center [487, 417] width 323 height 26
drag, startPoint x: 470, startPoint y: 420, endPoint x: 443, endPoint y: 415, distance: 26.8
type input "898004669026285"
click at [717, 410] on button "Pesquisar" at bounding box center [688, 417] width 69 height 26
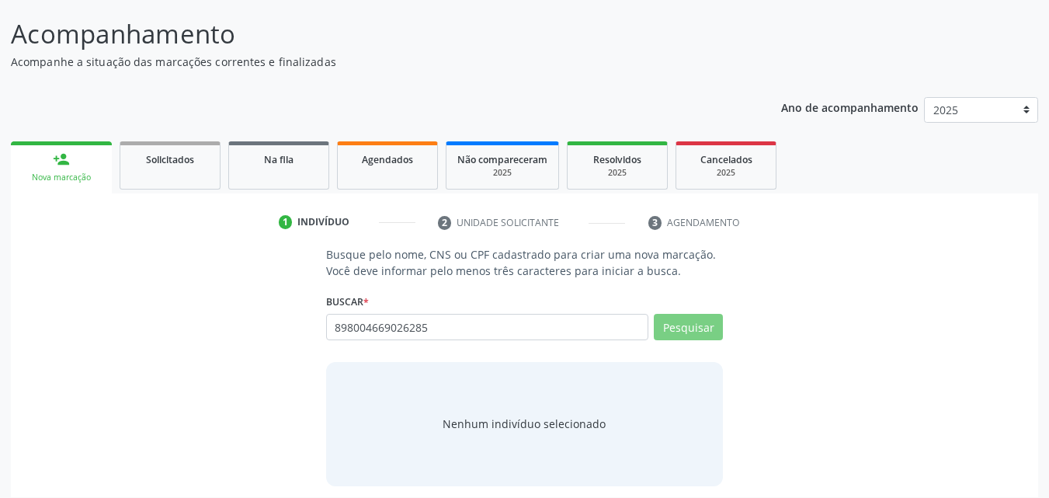
scroll to position [101, 0]
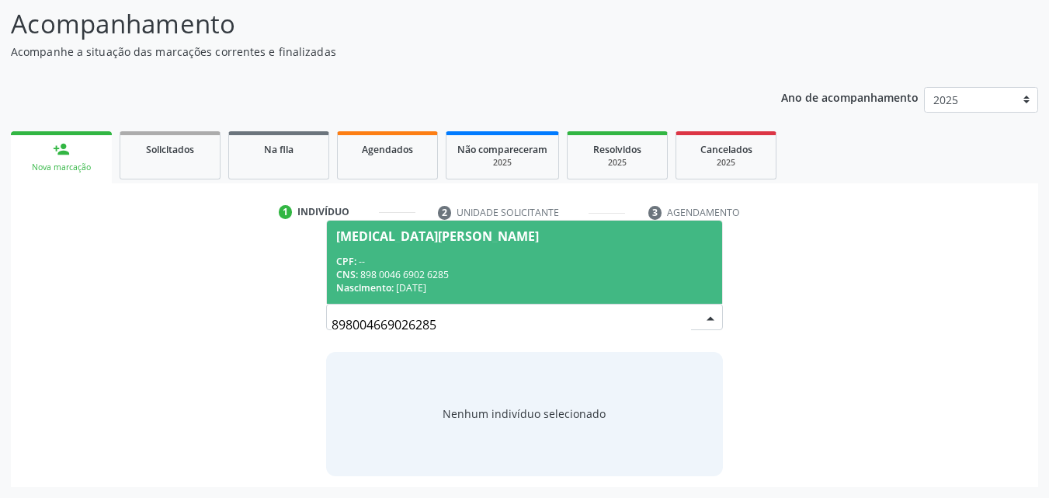
click at [458, 283] on div "Nascimento: 20/04/2011" at bounding box center [524, 287] width 377 height 13
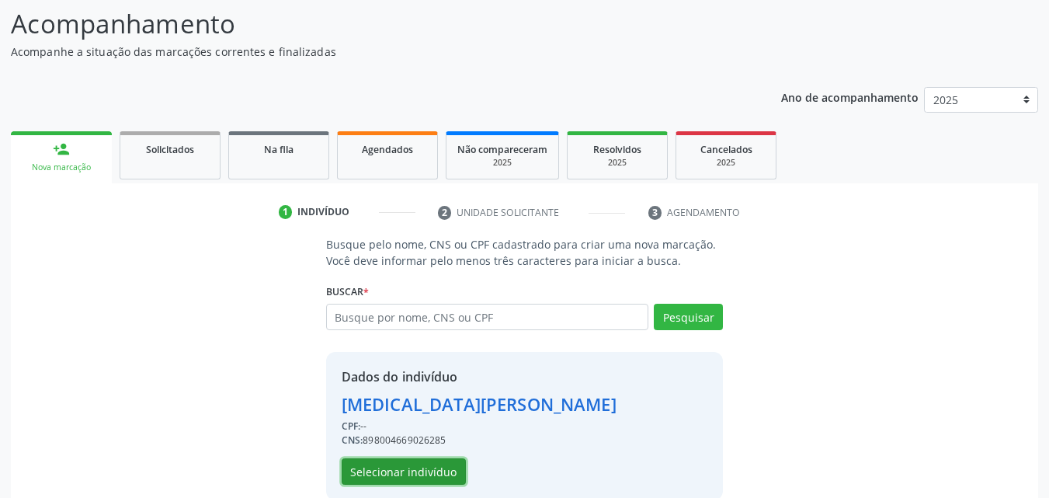
click at [375, 474] on button "Selecionar indivíduo" at bounding box center [404, 471] width 124 height 26
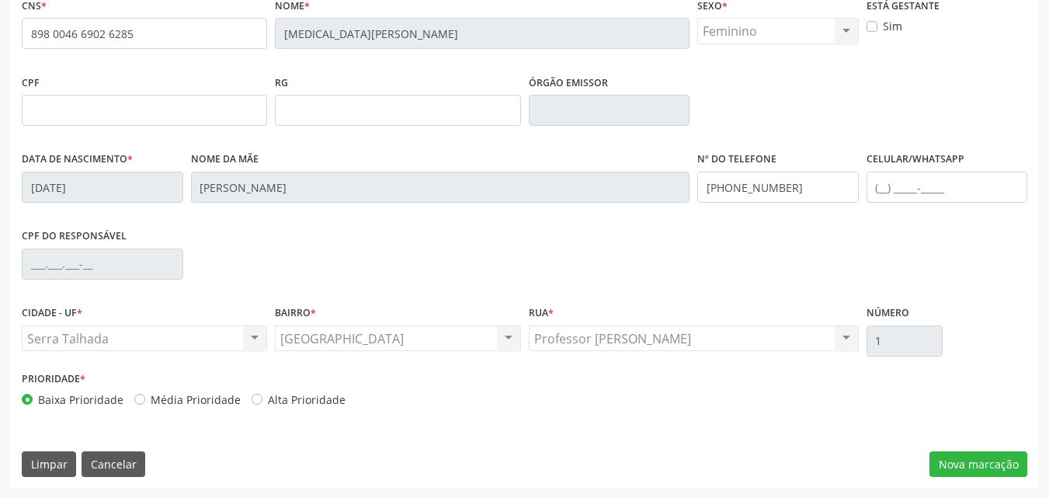
scroll to position [344, 0]
click at [970, 461] on button "Nova marcação" at bounding box center [978, 463] width 98 height 26
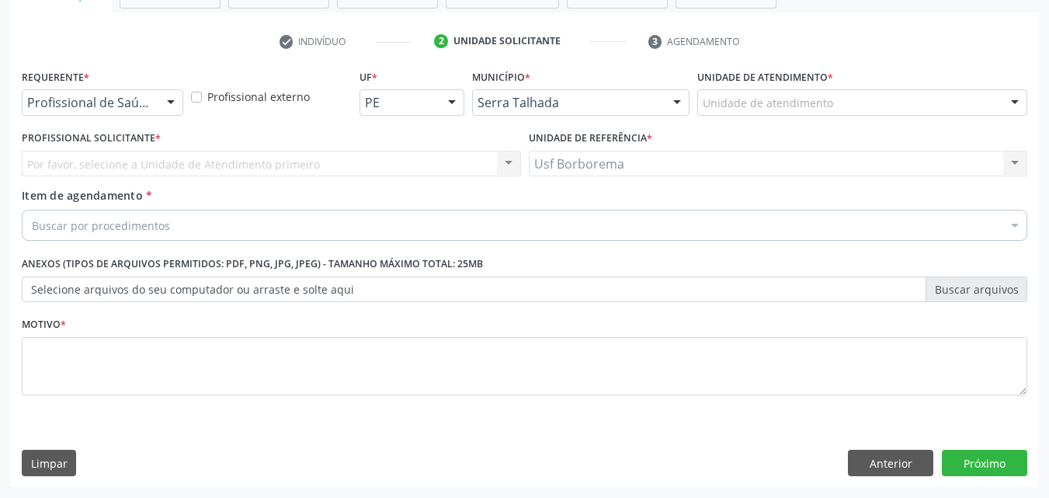
scroll to position [272, 0]
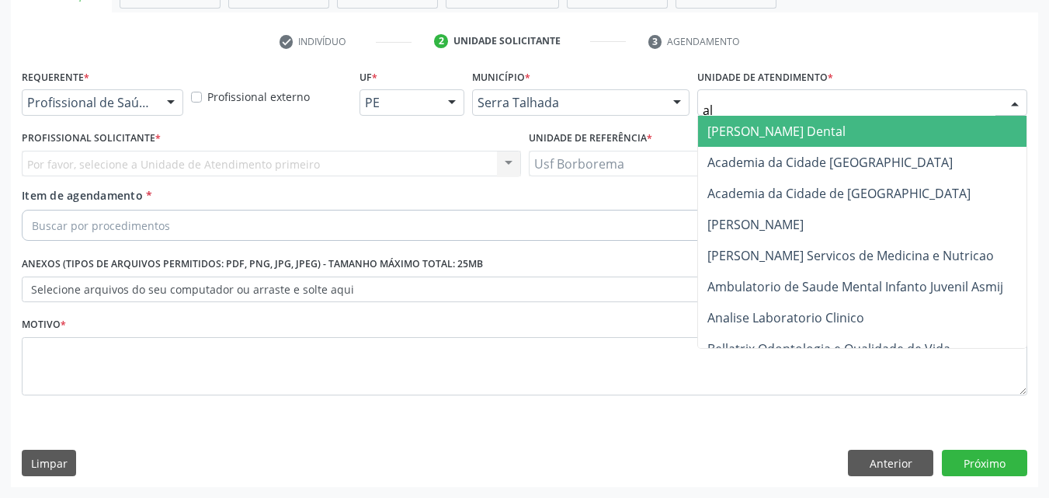
type input "alt"
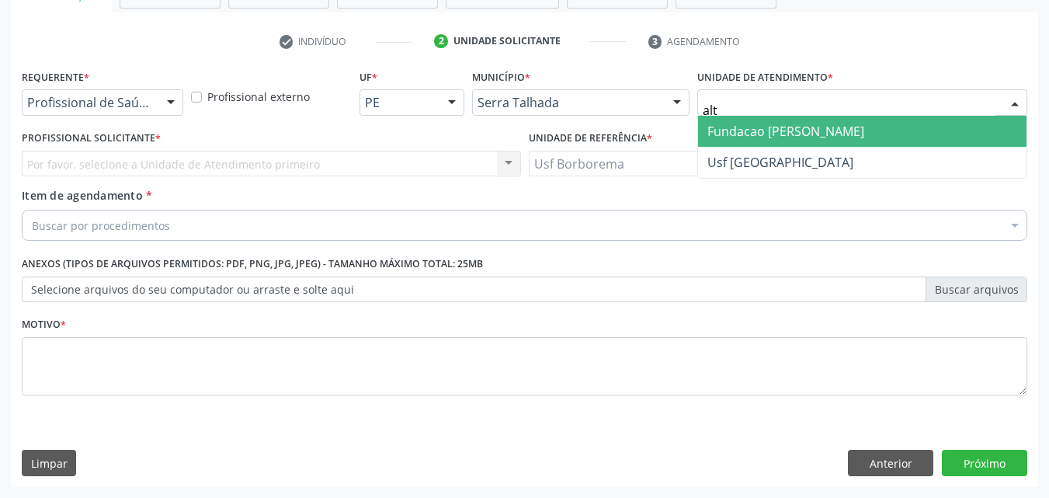
click at [748, 126] on span "Fundacao [PERSON_NAME]" at bounding box center [785, 131] width 157 height 17
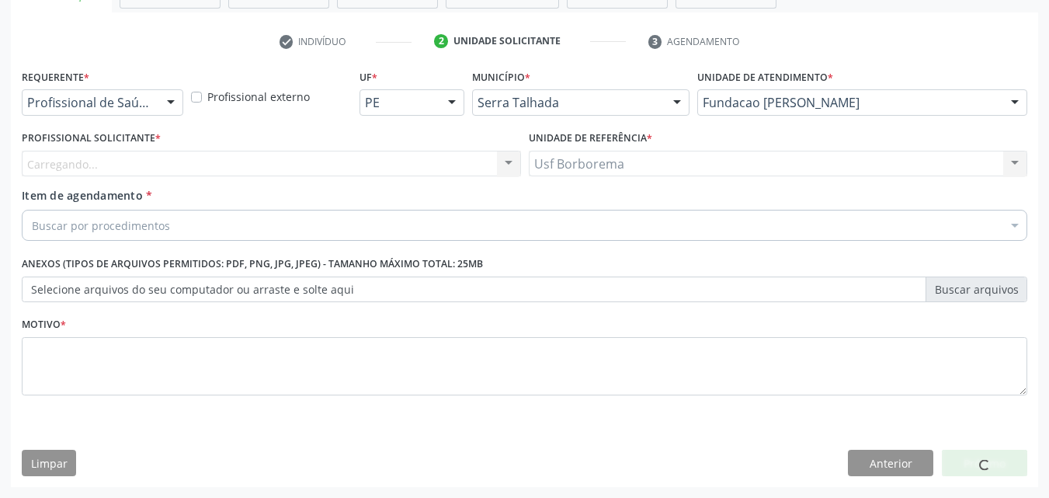
click at [234, 160] on div "Carregando... Nenhum resultado encontrado para: " " Não há nenhuma opção para s…" at bounding box center [271, 164] width 499 height 26
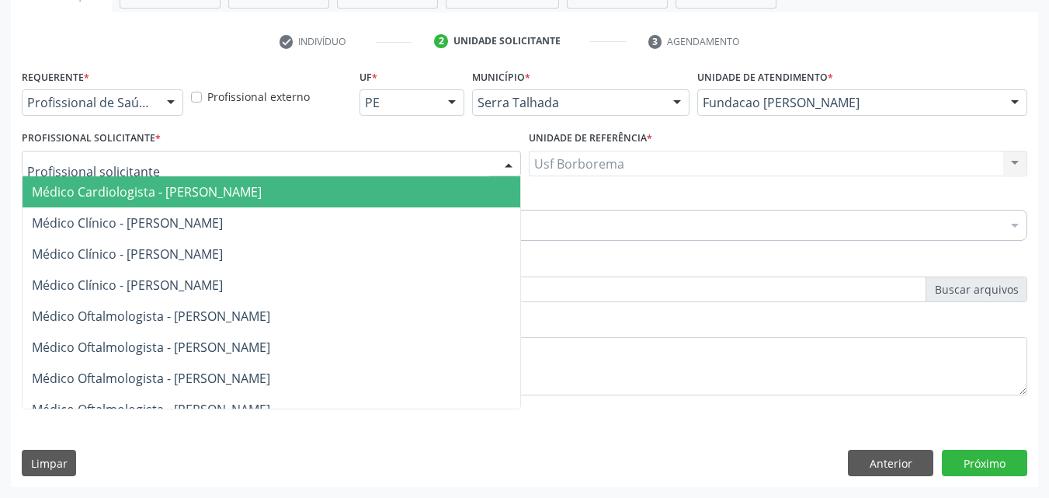
click at [236, 160] on div at bounding box center [271, 164] width 499 height 26
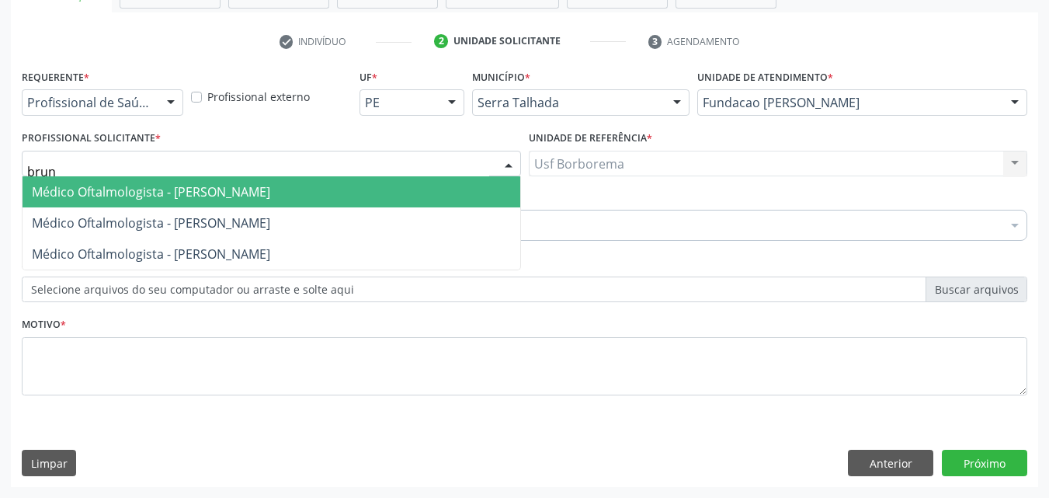
type input "bruna"
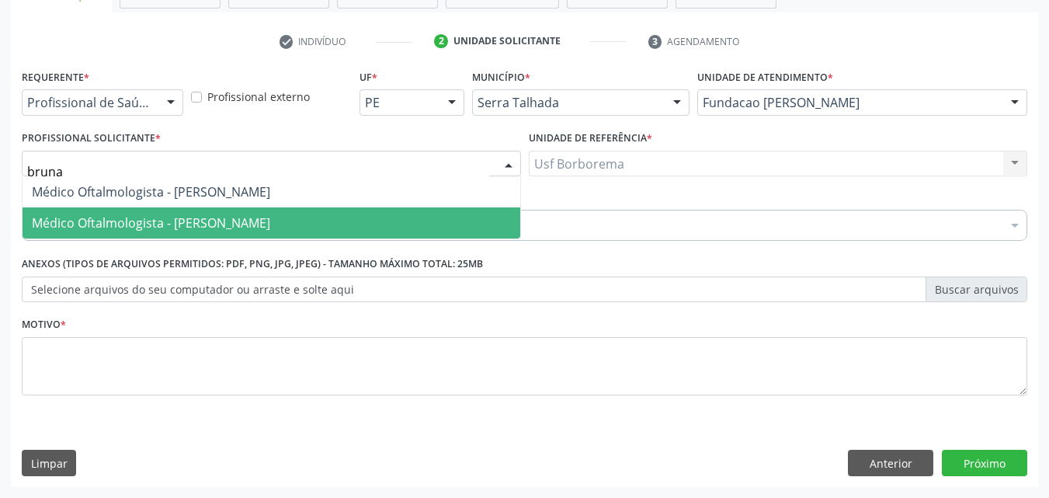
click at [236, 219] on span "Médico Oftalmologista - [PERSON_NAME]" at bounding box center [151, 222] width 238 height 17
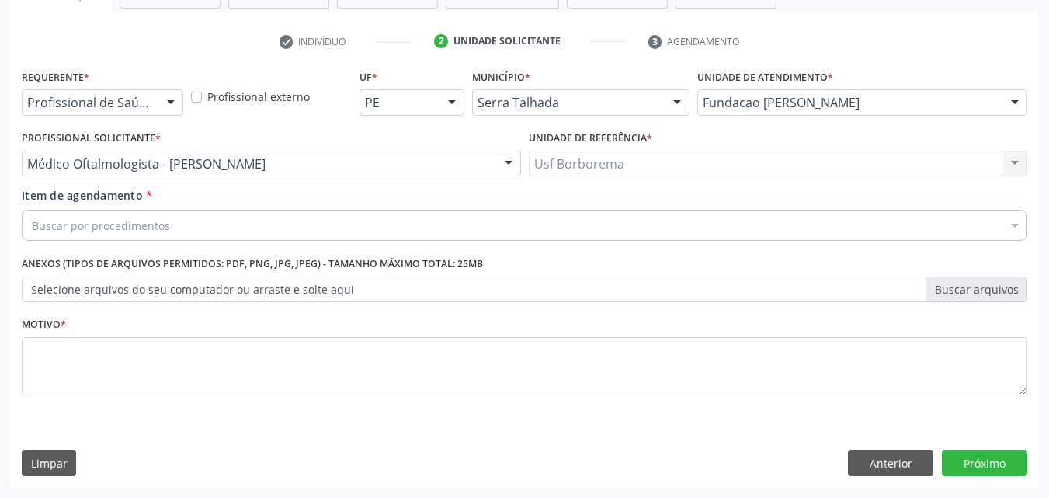
click at [227, 227] on div "Buscar por procedimentos" at bounding box center [524, 225] width 1005 height 31
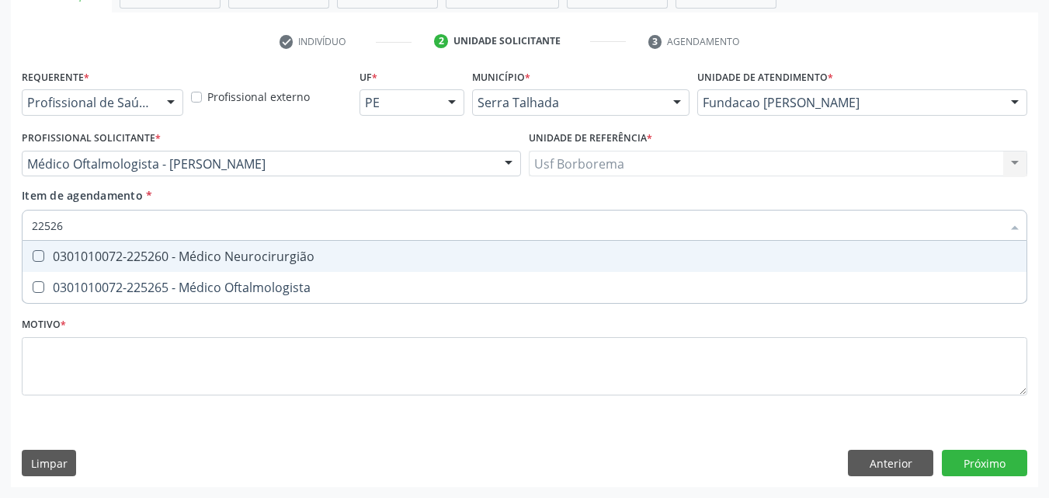
type input "225265"
click at [242, 255] on div "0301010072-225265 - Médico Oftalmologista" at bounding box center [524, 256] width 985 height 12
checkbox Oftalmologista "true"
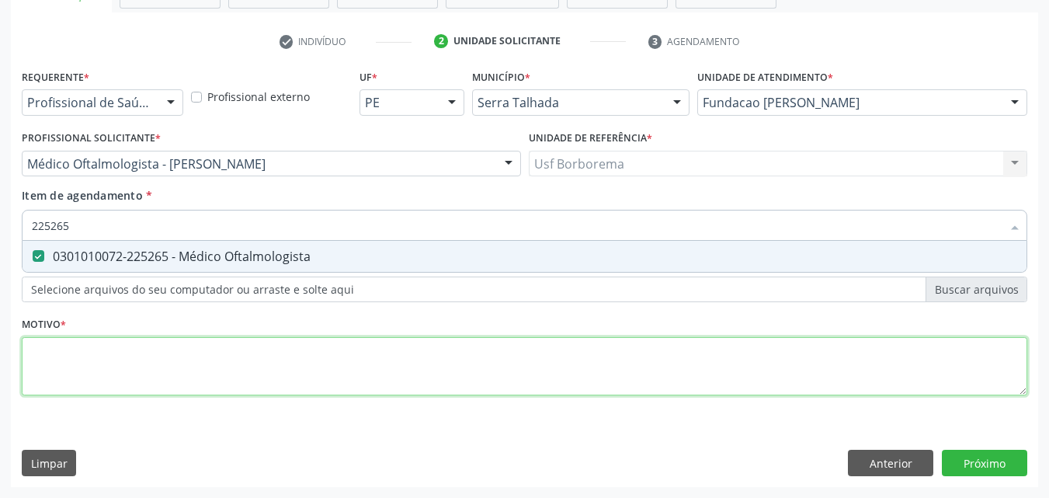
click at [206, 379] on div "Requerente * Profissional de Saúde Profissional de Saúde Paciente Nenhum result…" at bounding box center [524, 241] width 1005 height 352
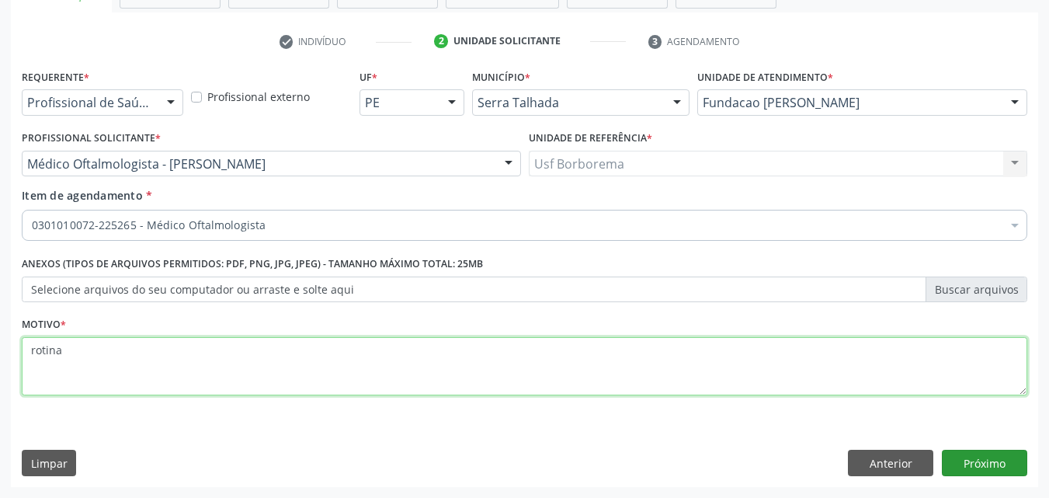
type textarea "rotina"
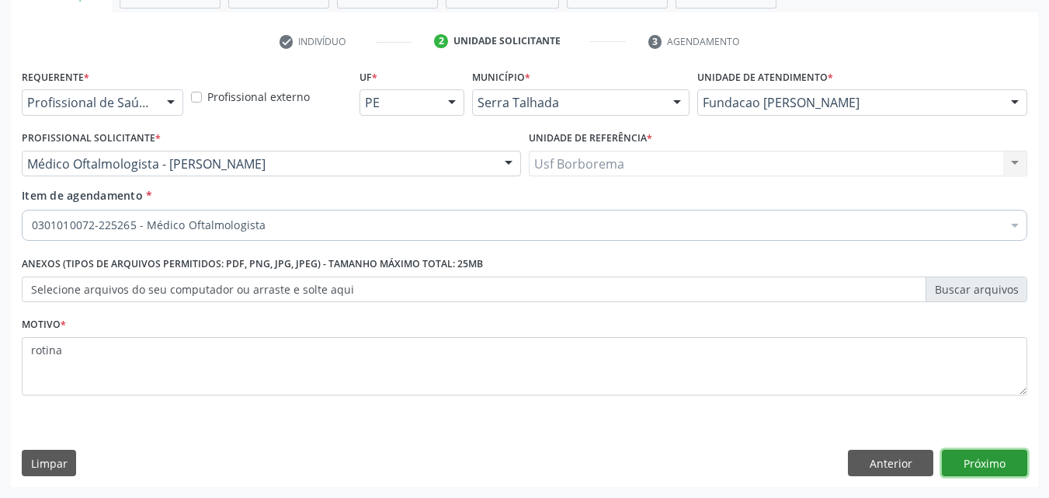
click at [974, 456] on button "Próximo" at bounding box center [984, 463] width 85 height 26
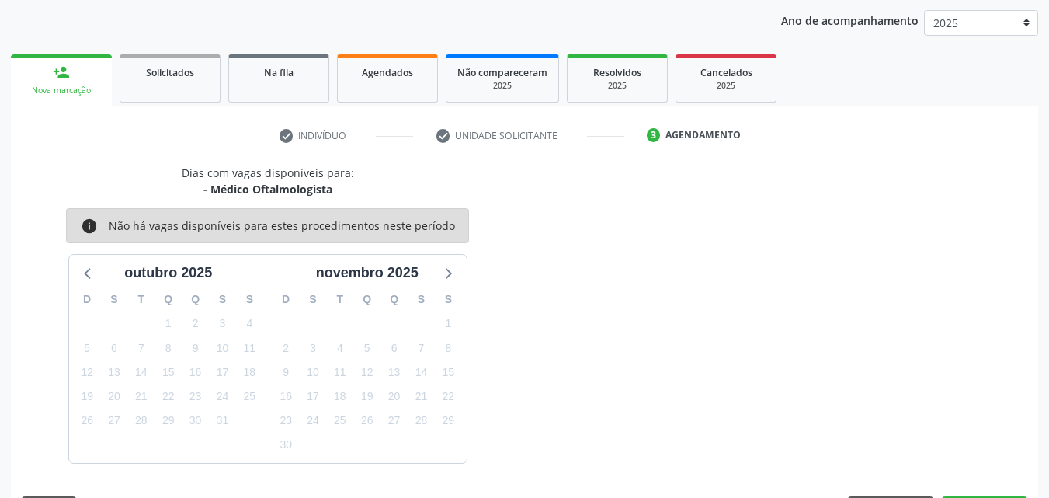
scroll to position [224, 0]
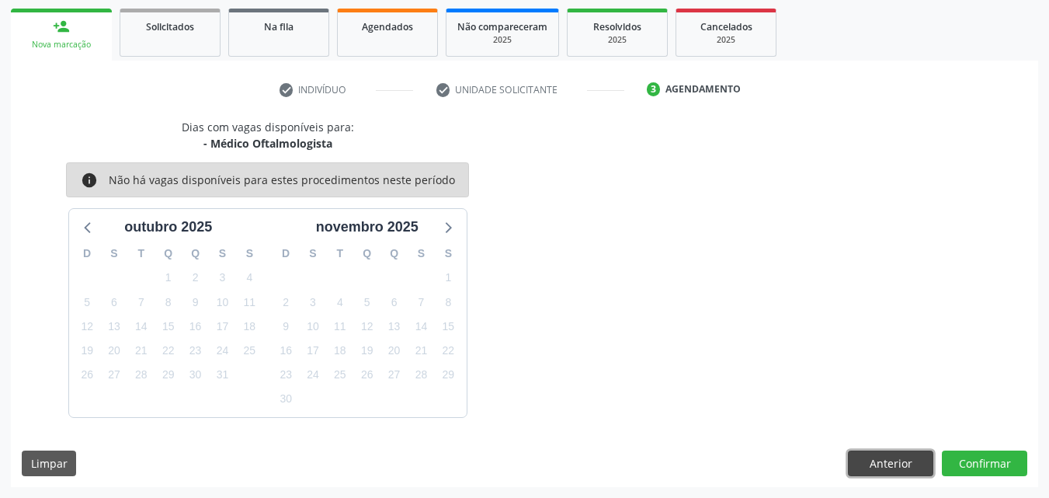
click at [866, 459] on button "Anterior" at bounding box center [890, 463] width 85 height 26
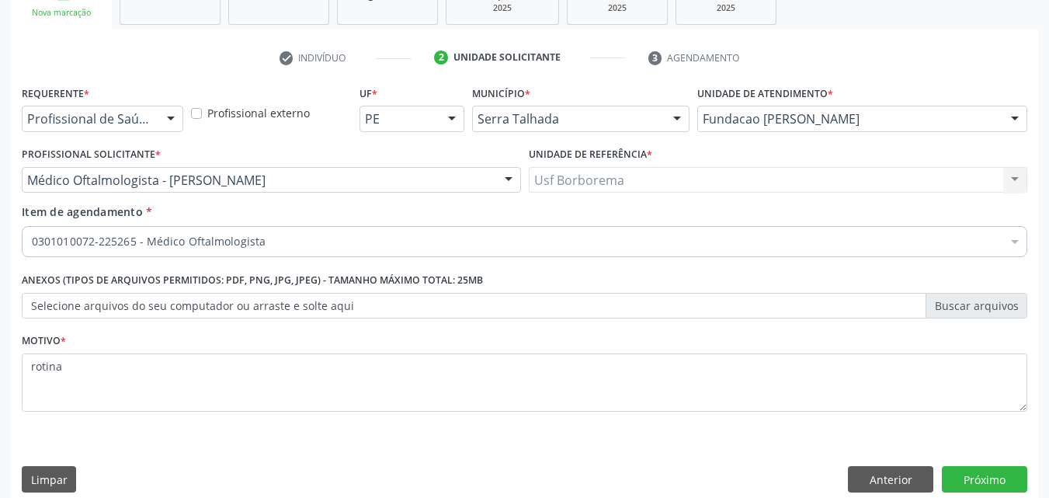
scroll to position [272, 0]
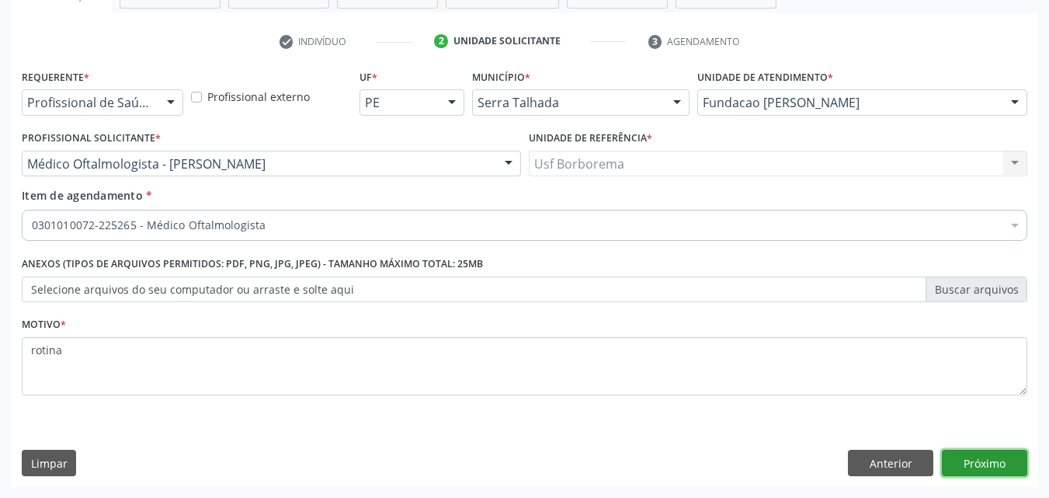
click at [981, 458] on button "Próximo" at bounding box center [984, 463] width 85 height 26
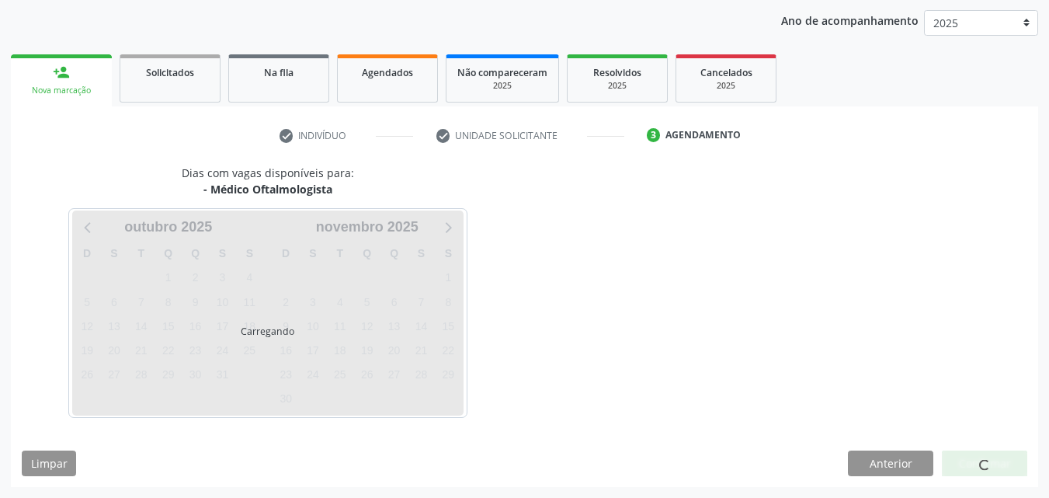
scroll to position [224, 0]
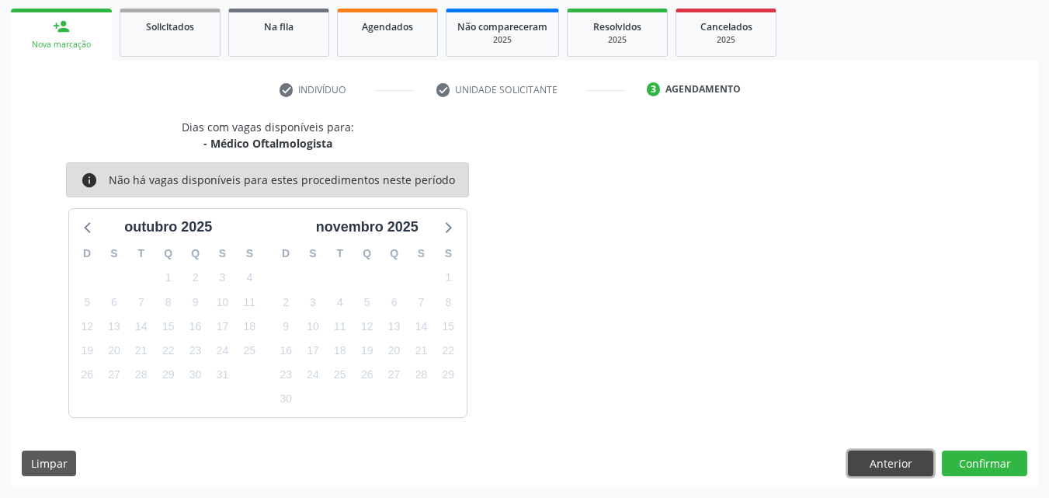
click at [874, 454] on button "Anterior" at bounding box center [890, 463] width 85 height 26
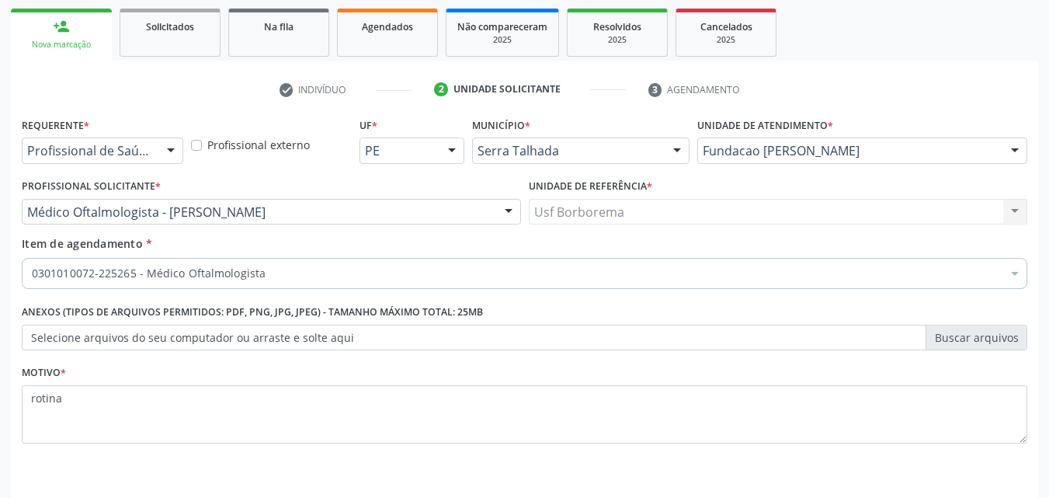
click at [54, 36] on link "person_add Nova marcação" at bounding box center [61, 35] width 101 height 52
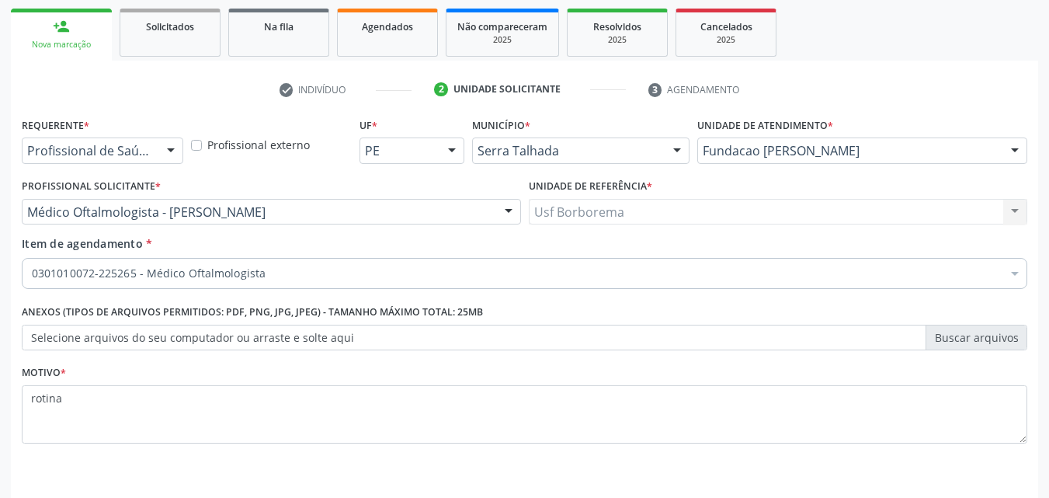
click at [54, 36] on link "person_add Nova marcação" at bounding box center [61, 35] width 101 height 52
